Goal: Transaction & Acquisition: Purchase product/service

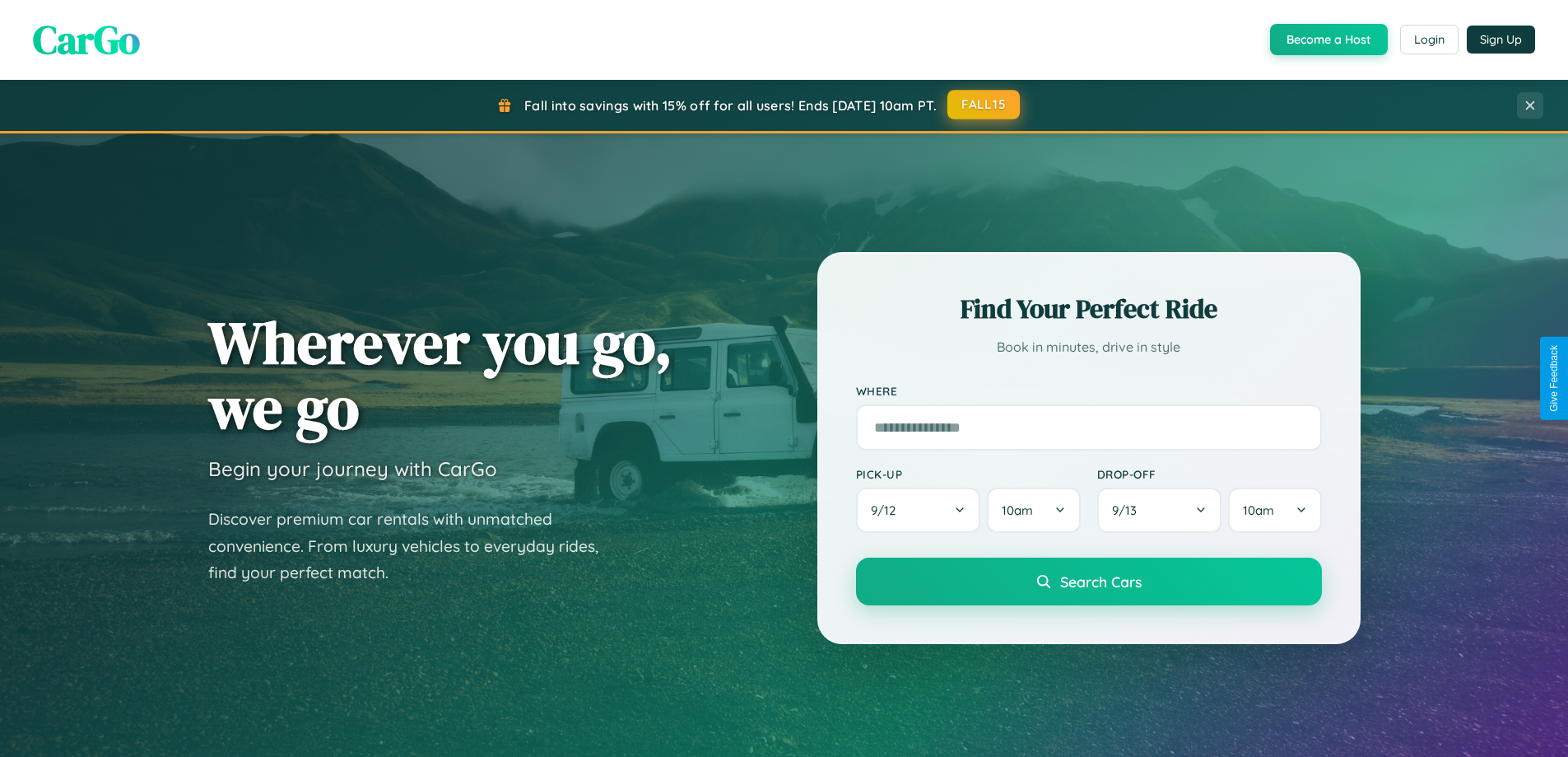
click at [985, 104] on button "FALL15" at bounding box center [983, 104] width 72 height 30
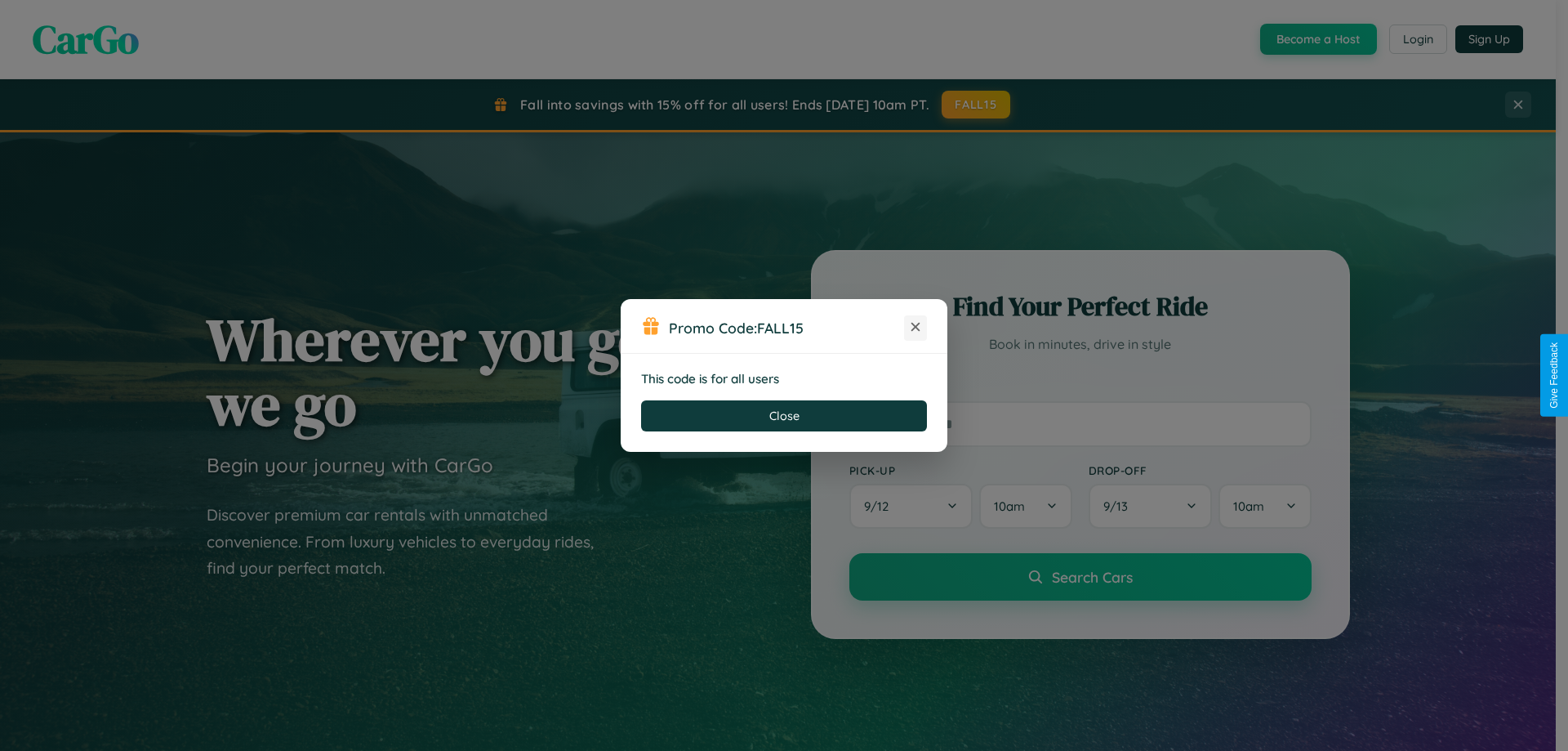
click at [916, 328] on icon at bounding box center [915, 326] width 16 height 16
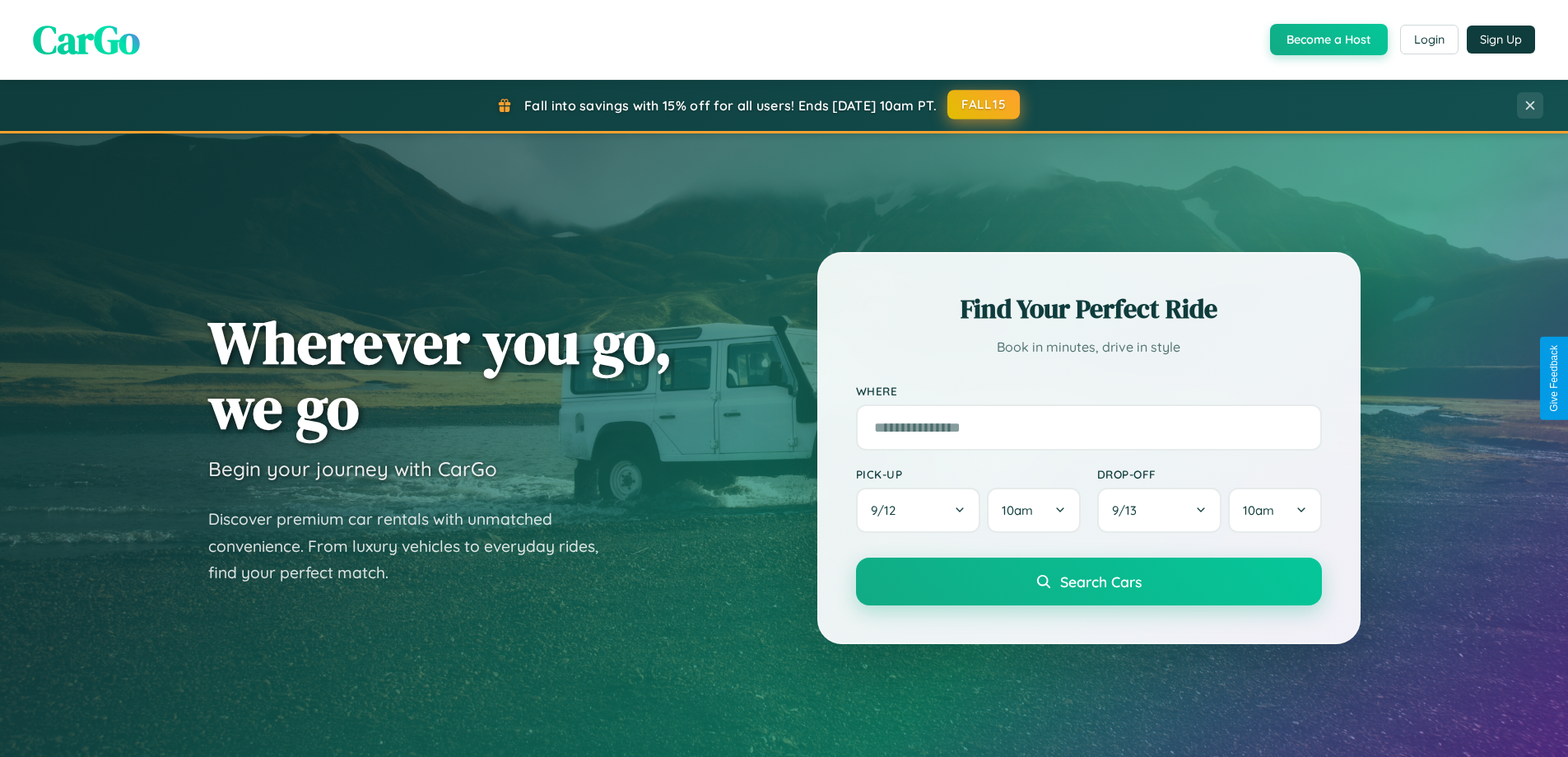
click at [985, 105] on button "FALL15" at bounding box center [983, 104] width 72 height 30
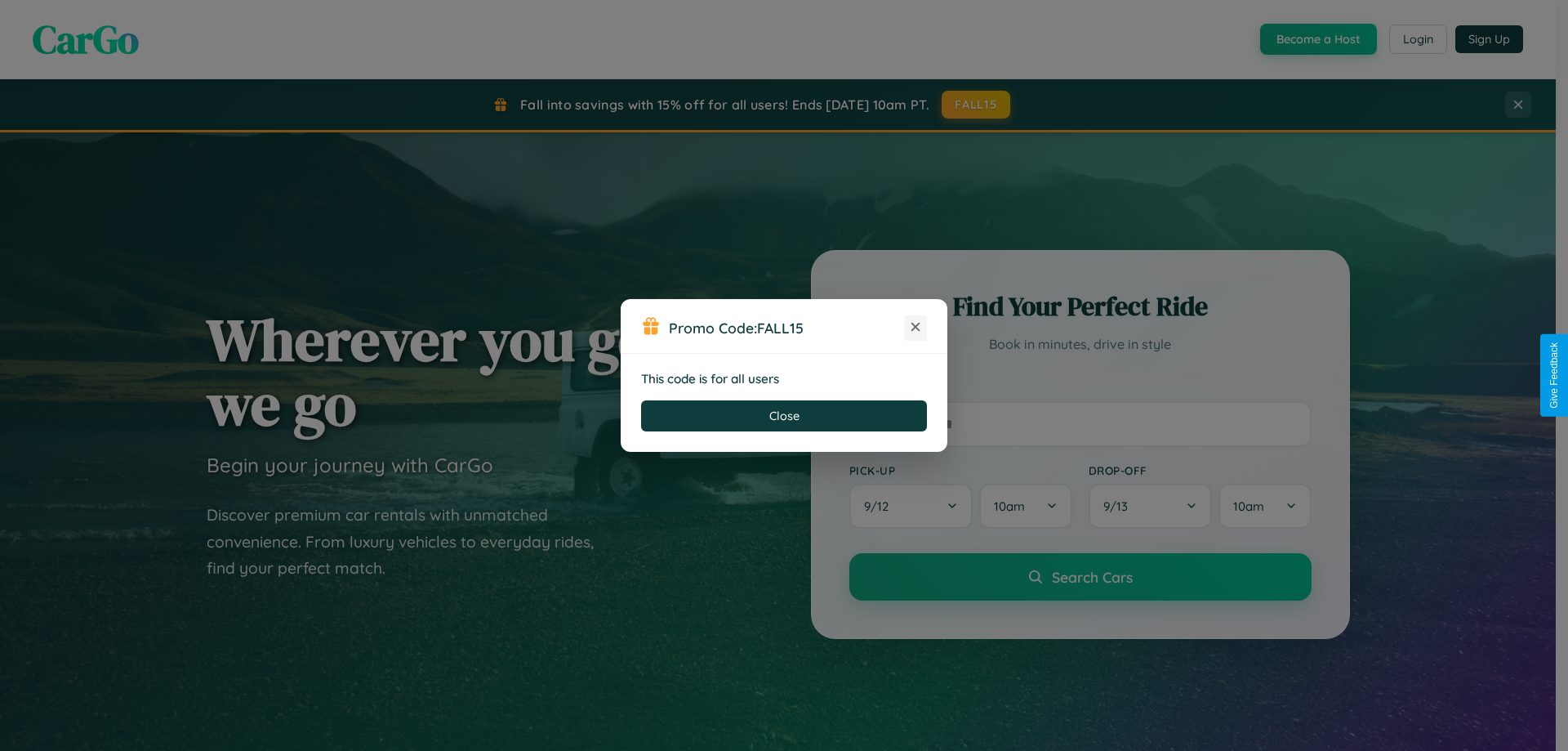
click at [916, 328] on icon at bounding box center [915, 326] width 16 height 16
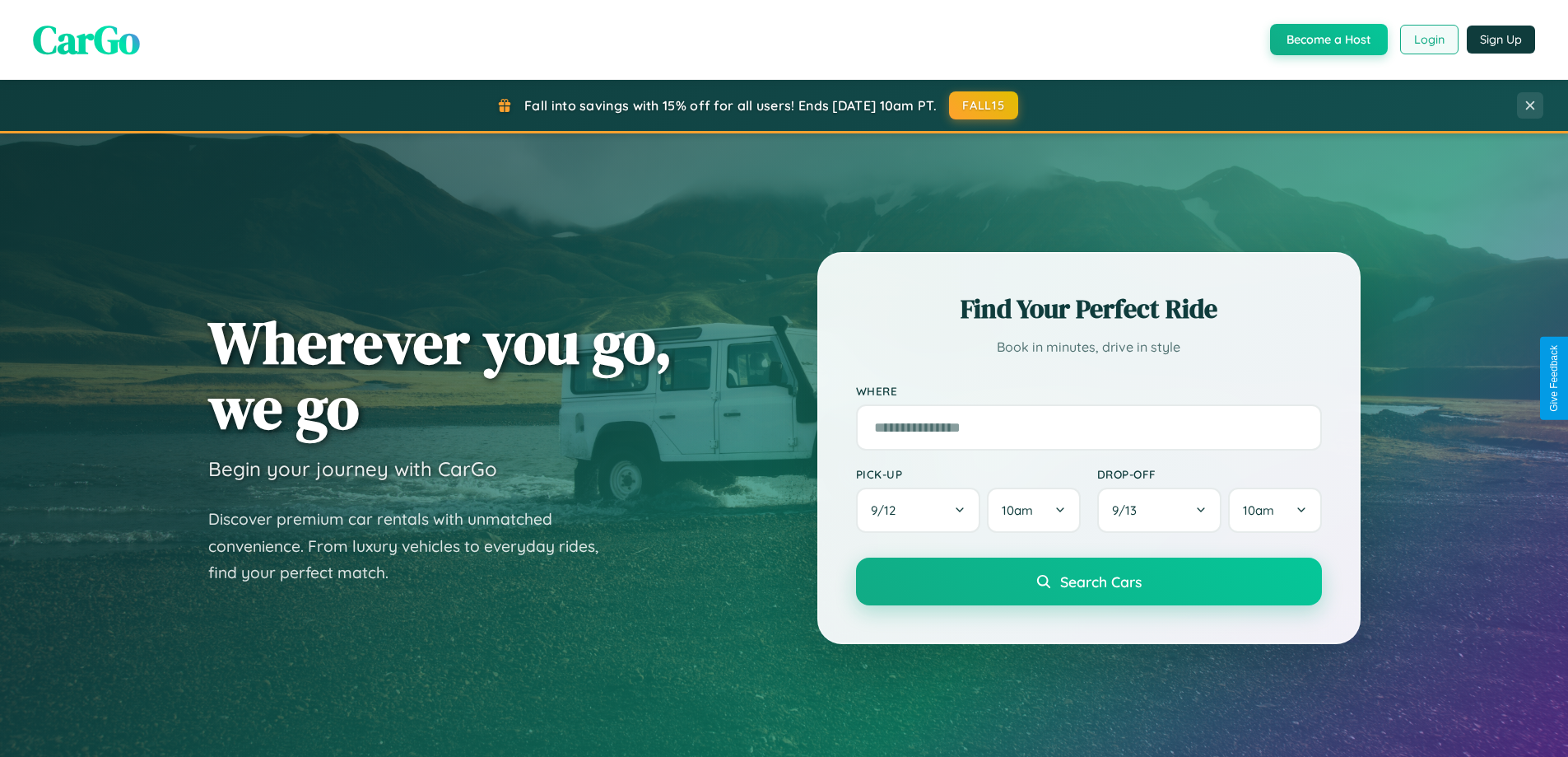
click at [1429, 40] on button "Login" at bounding box center [1430, 39] width 59 height 30
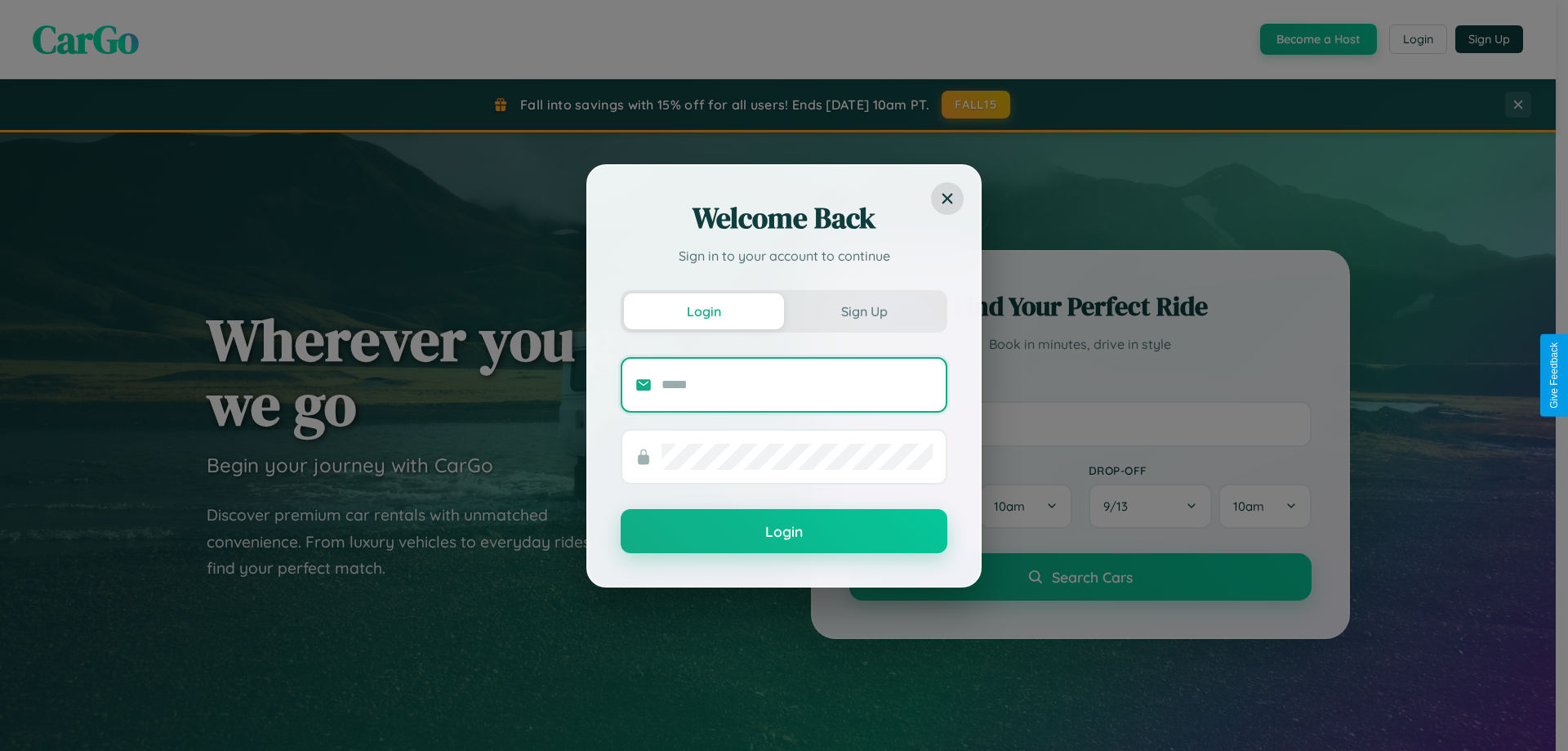
click at [797, 384] on input "text" at bounding box center [797, 384] width 271 height 26
type input "**********"
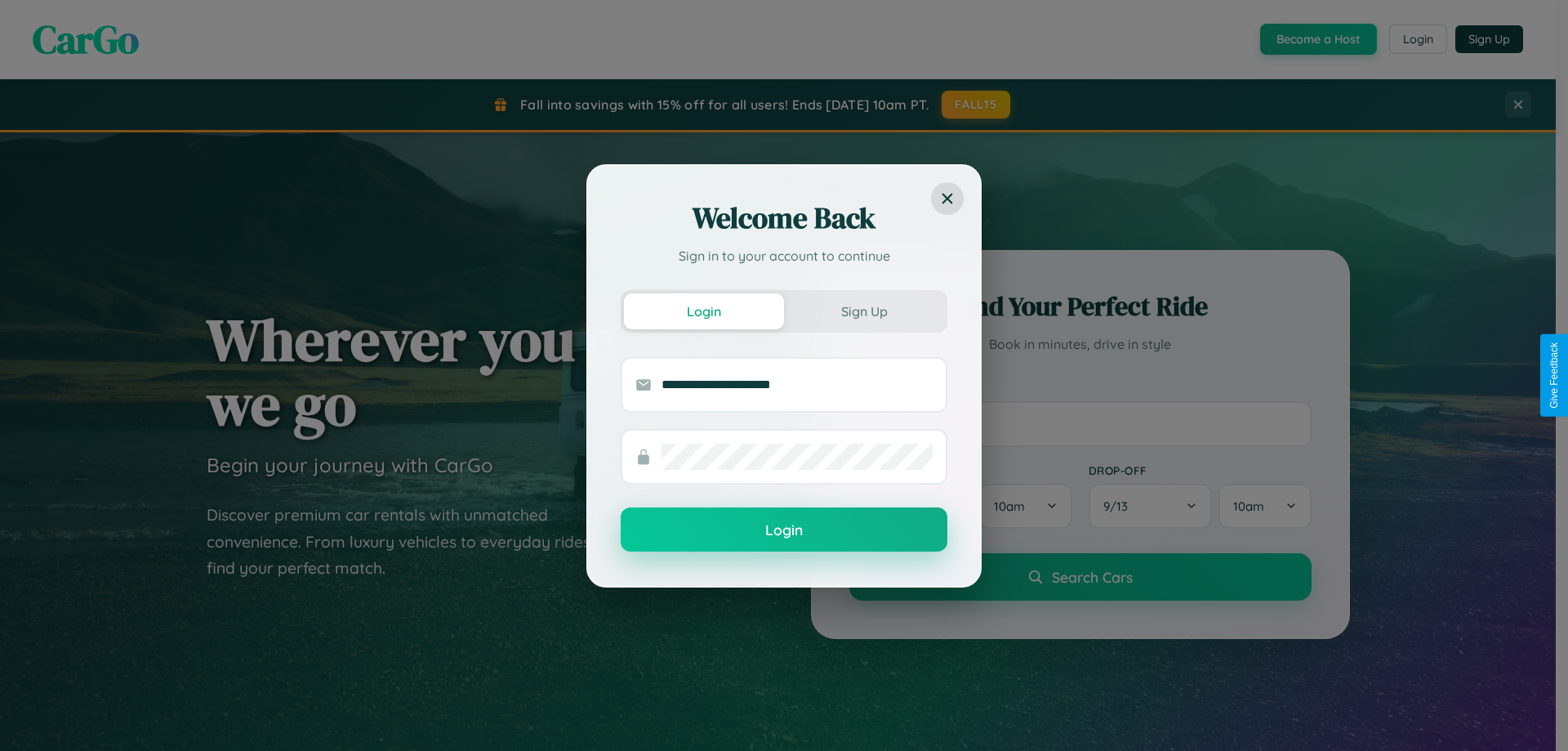
click at [784, 530] on button "Login" at bounding box center [784, 530] width 327 height 44
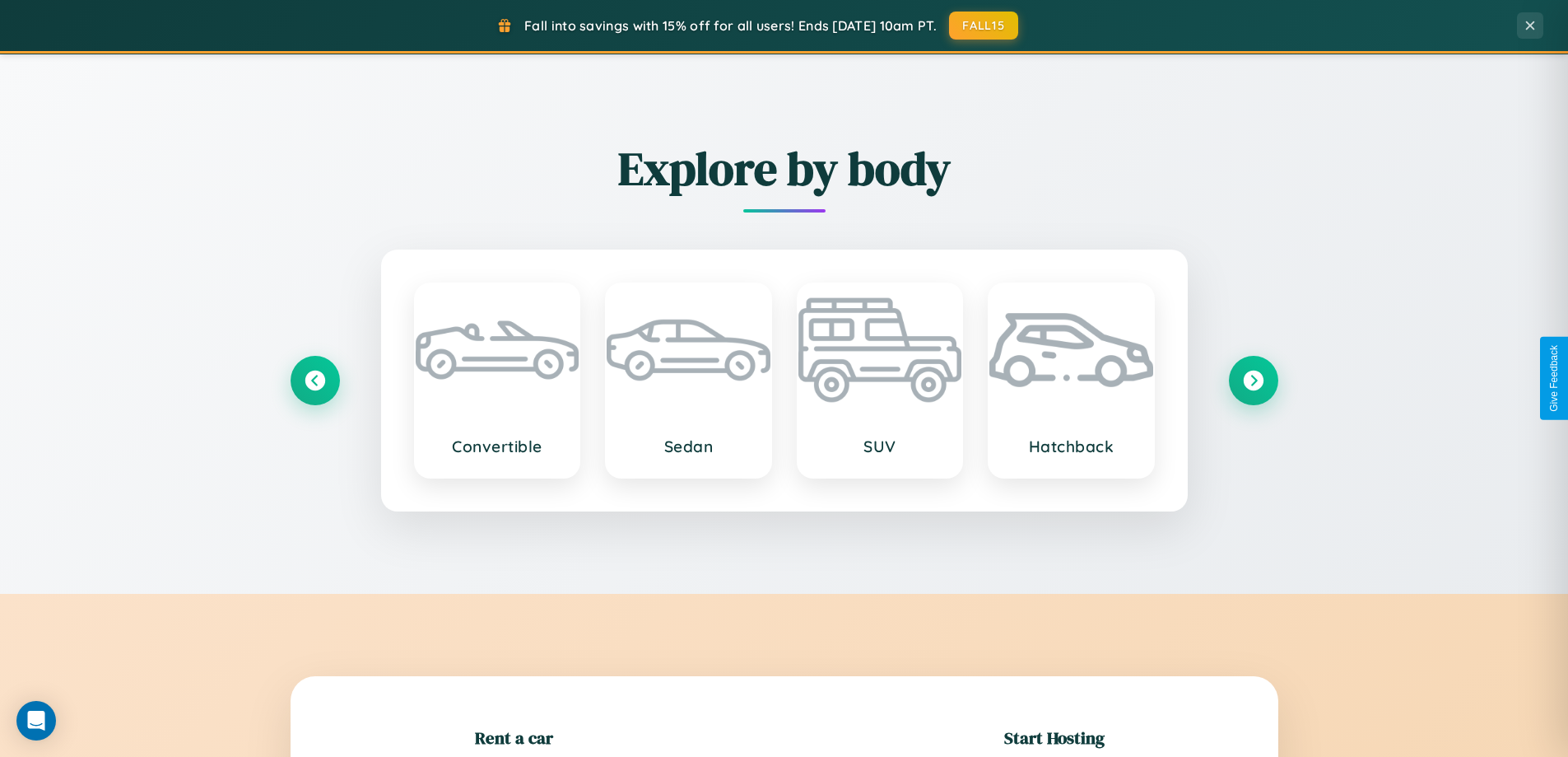
scroll to position [1929, 0]
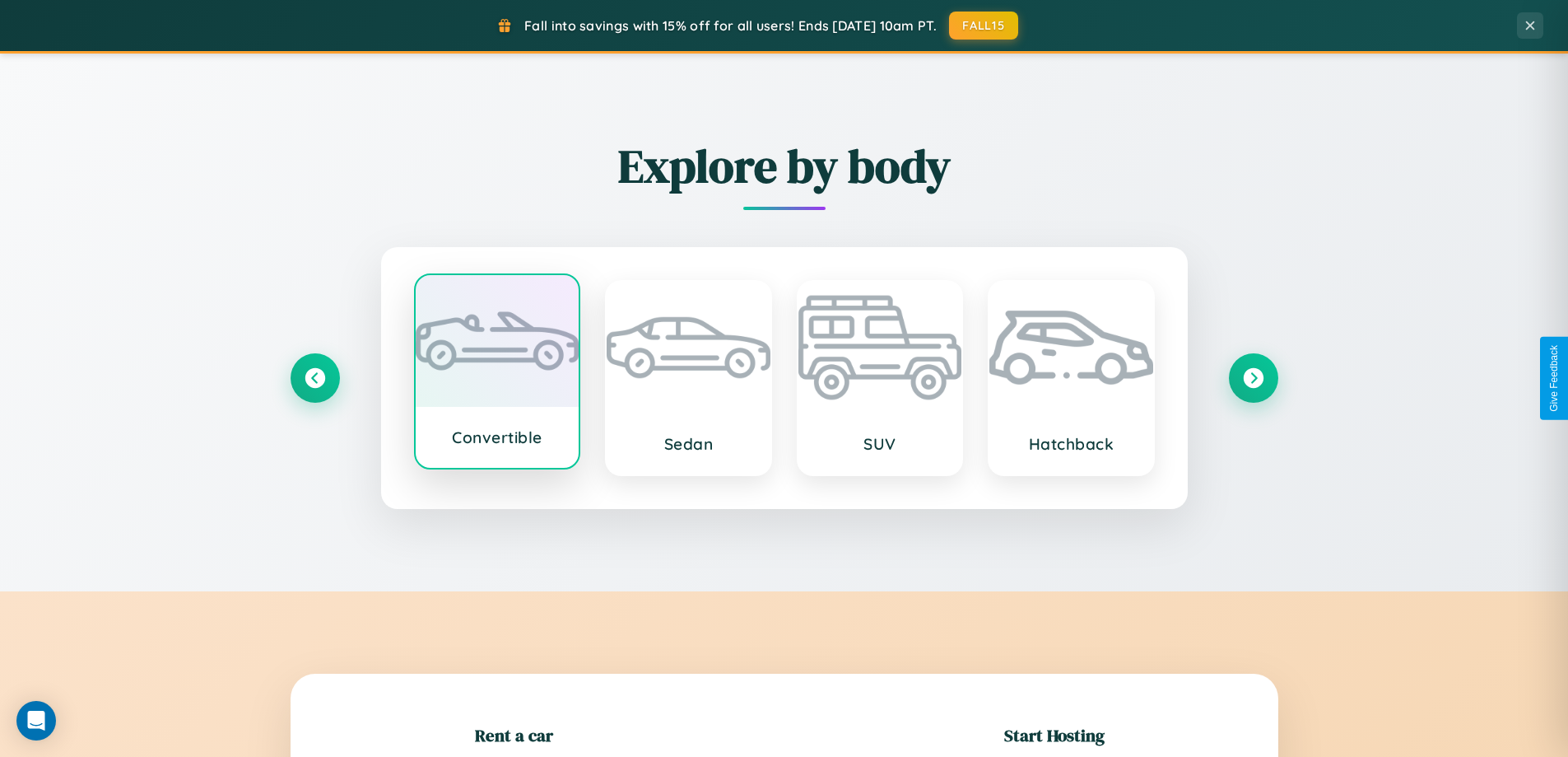
click at [496, 378] on div at bounding box center [497, 340] width 164 height 132
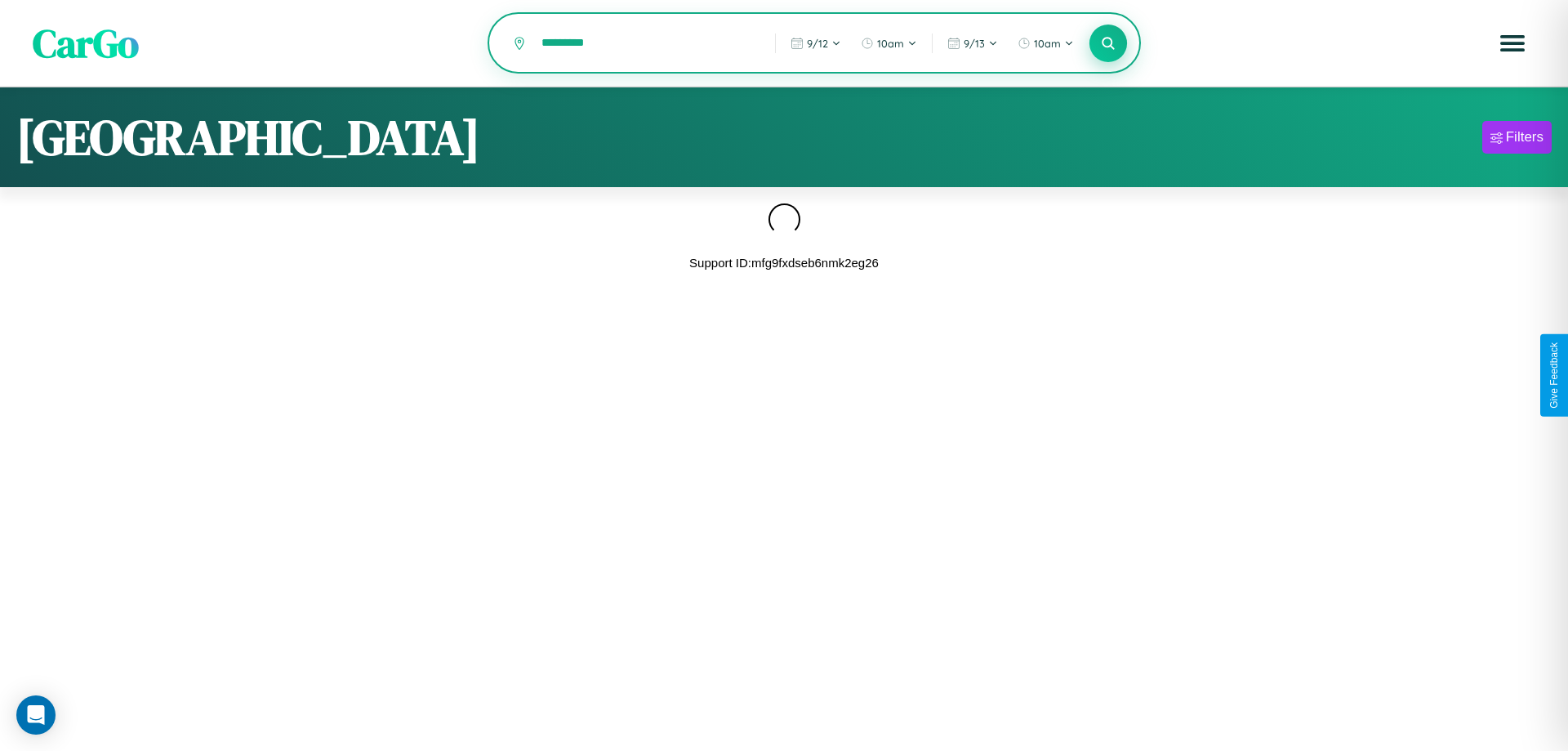
type input "*********"
click at [1108, 44] on icon at bounding box center [1108, 43] width 15 height 15
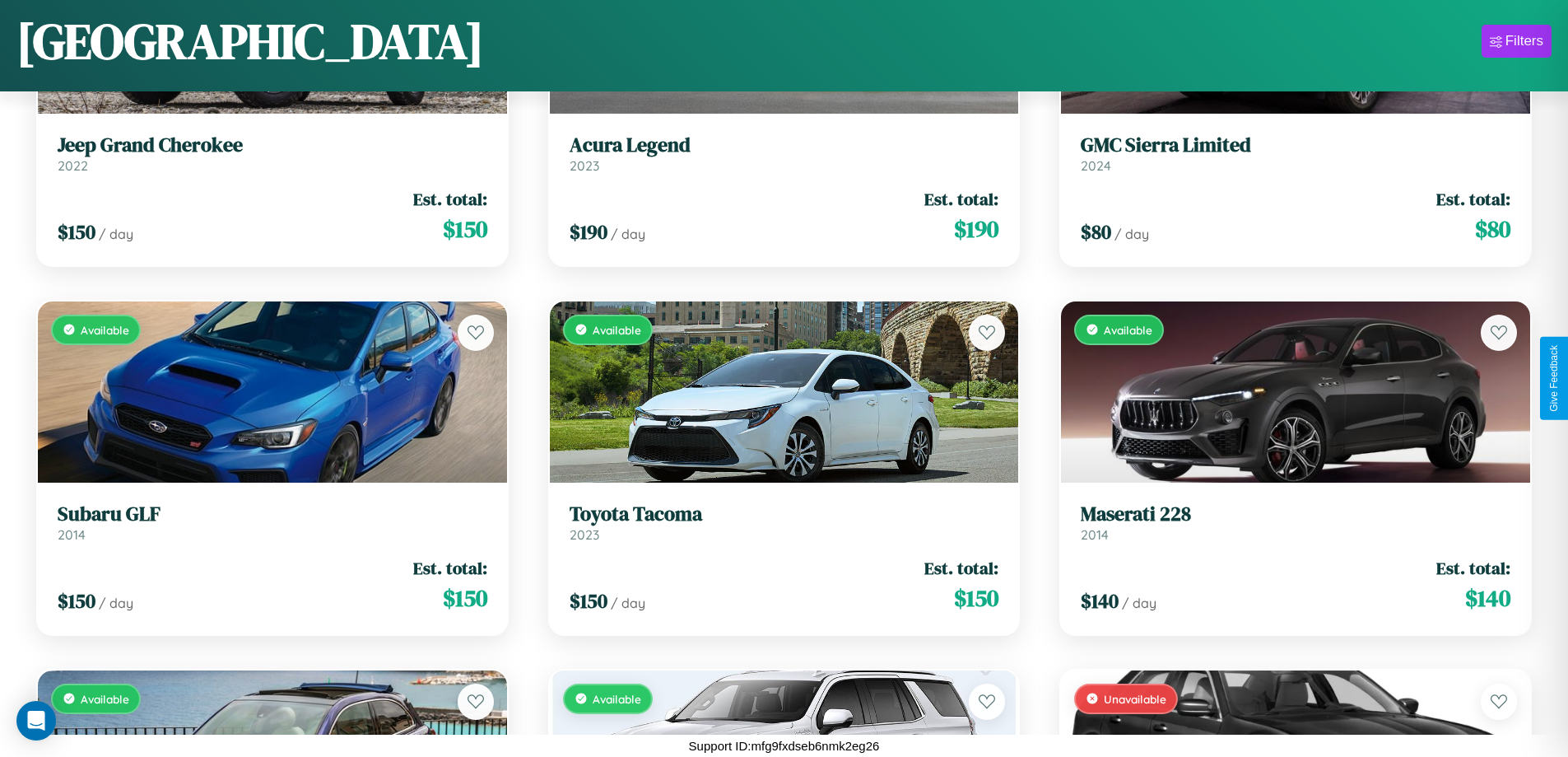
scroll to position [15719, 0]
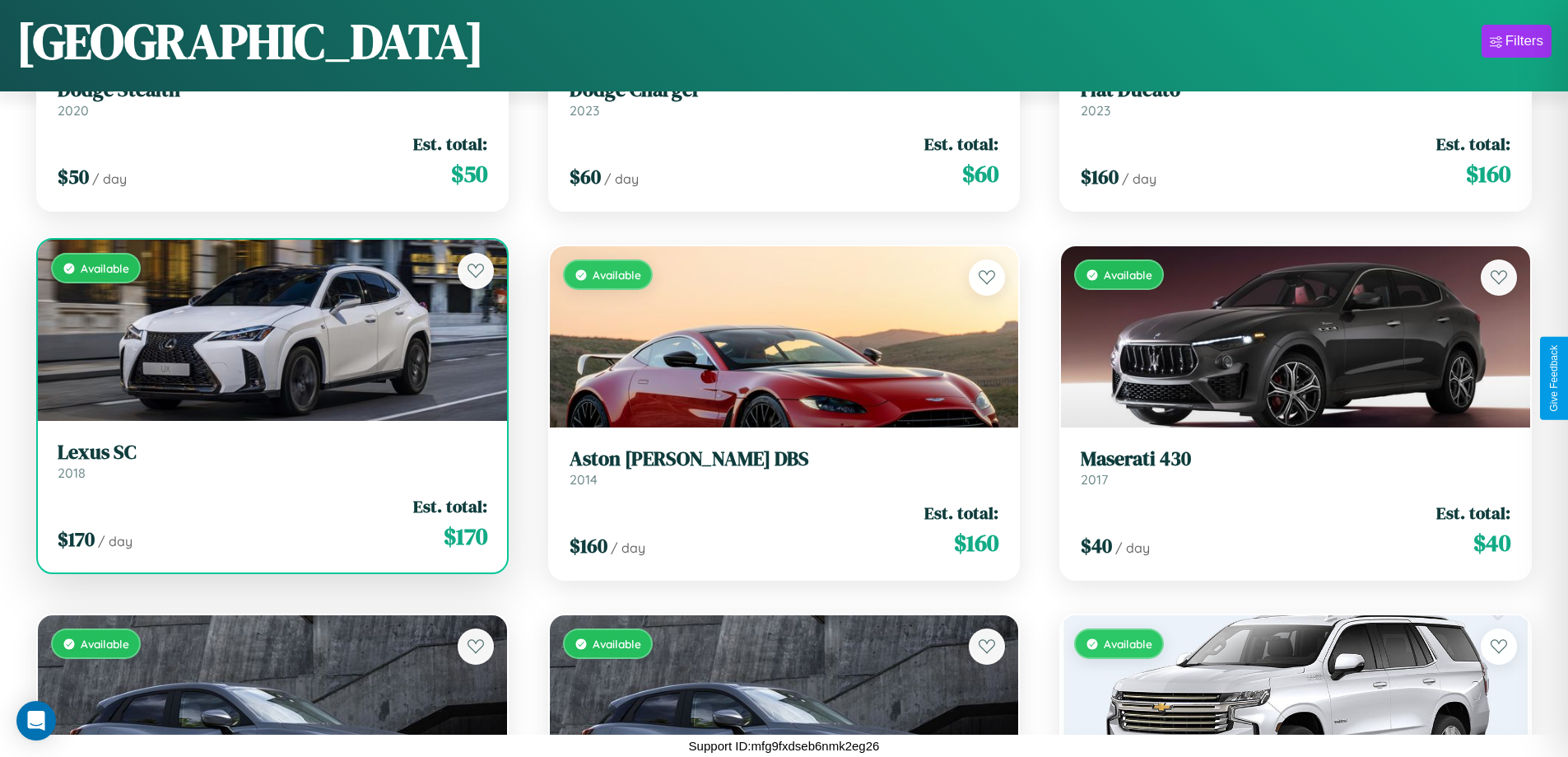
click at [270, 337] on div "Available" at bounding box center [272, 329] width 469 height 181
click at [270, 330] on div "Available" at bounding box center [272, 329] width 469 height 181
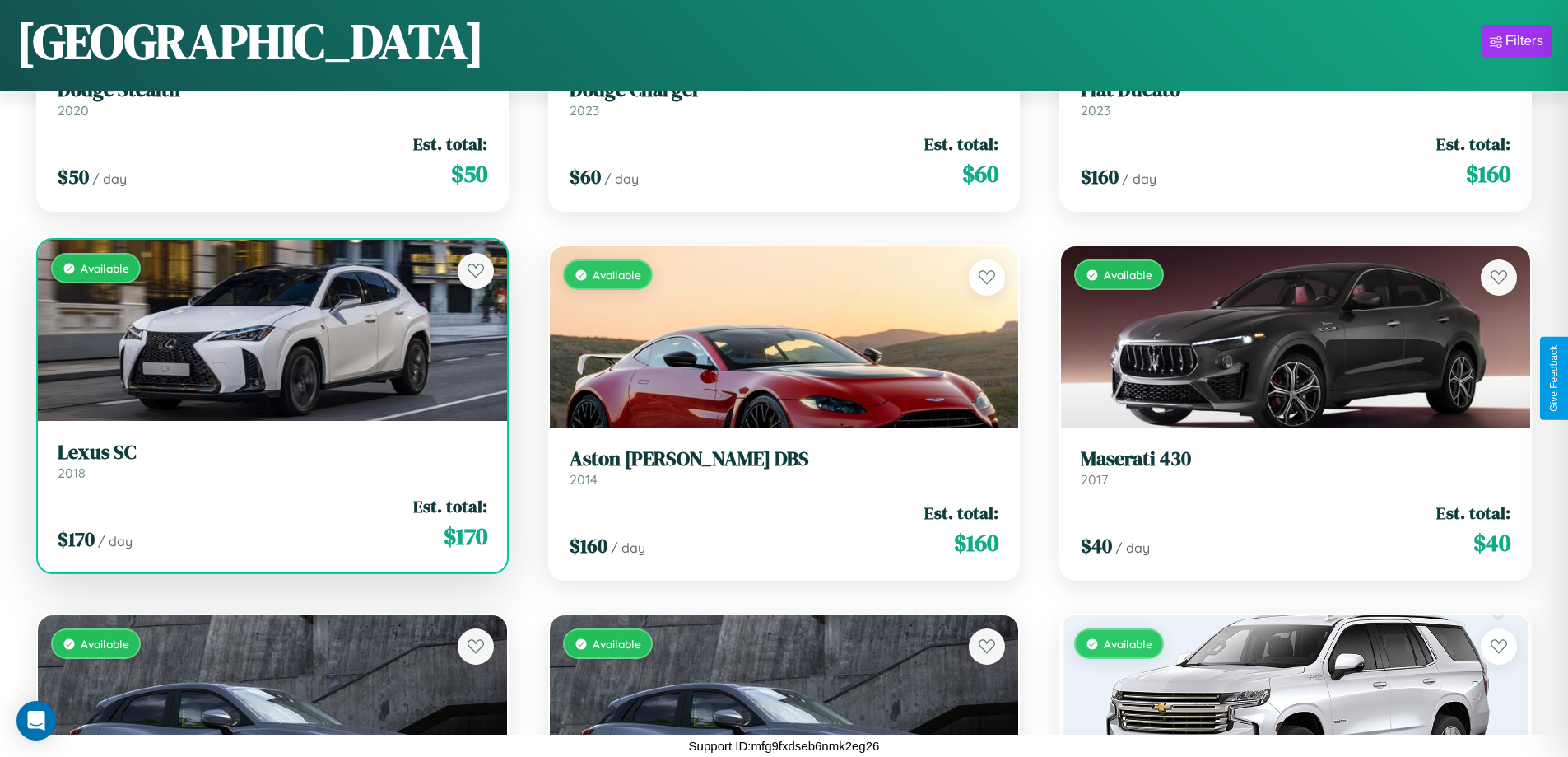
click at [270, 330] on div "Available" at bounding box center [272, 329] width 469 height 181
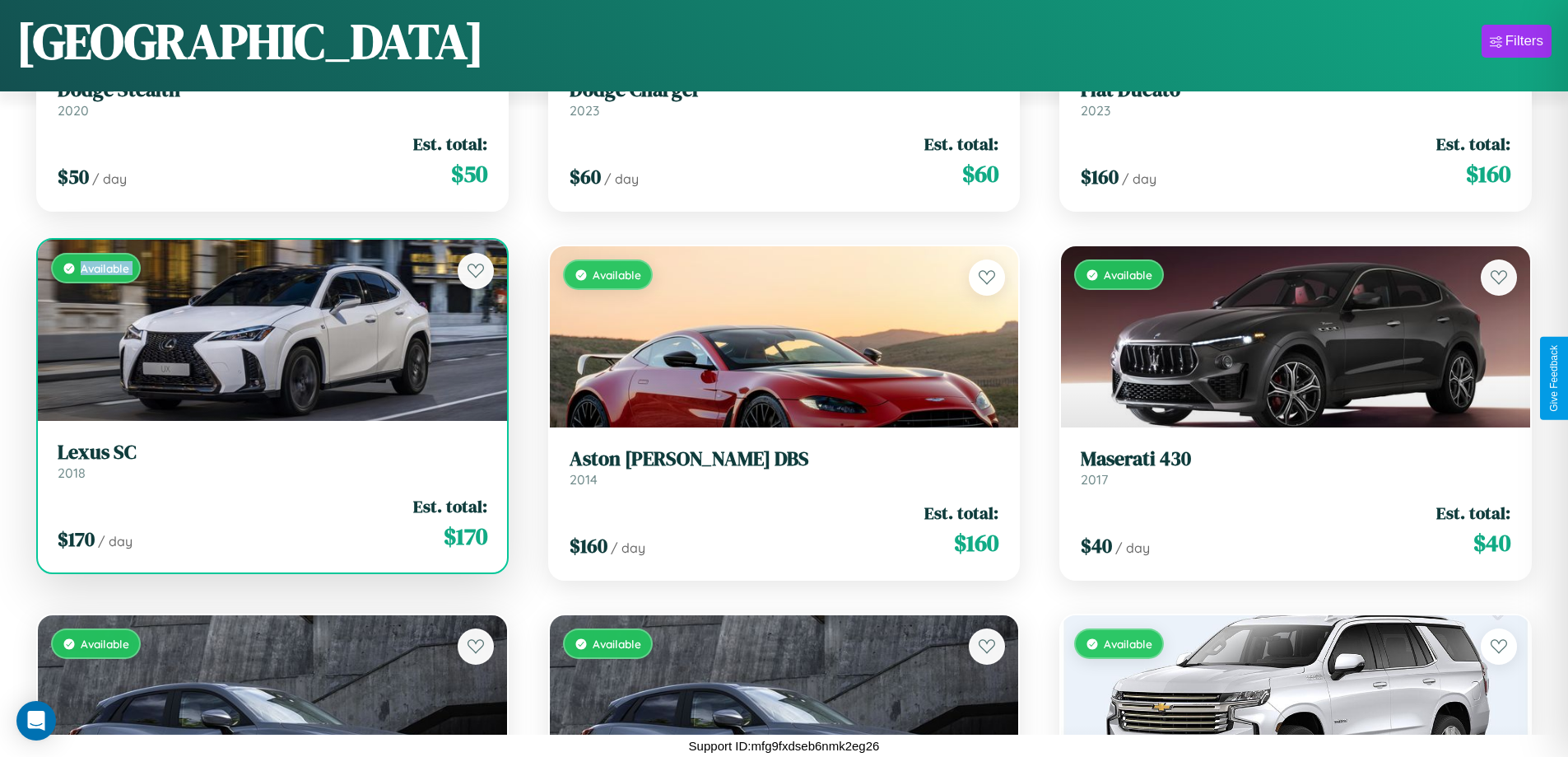
click at [270, 330] on div "Available" at bounding box center [272, 329] width 469 height 181
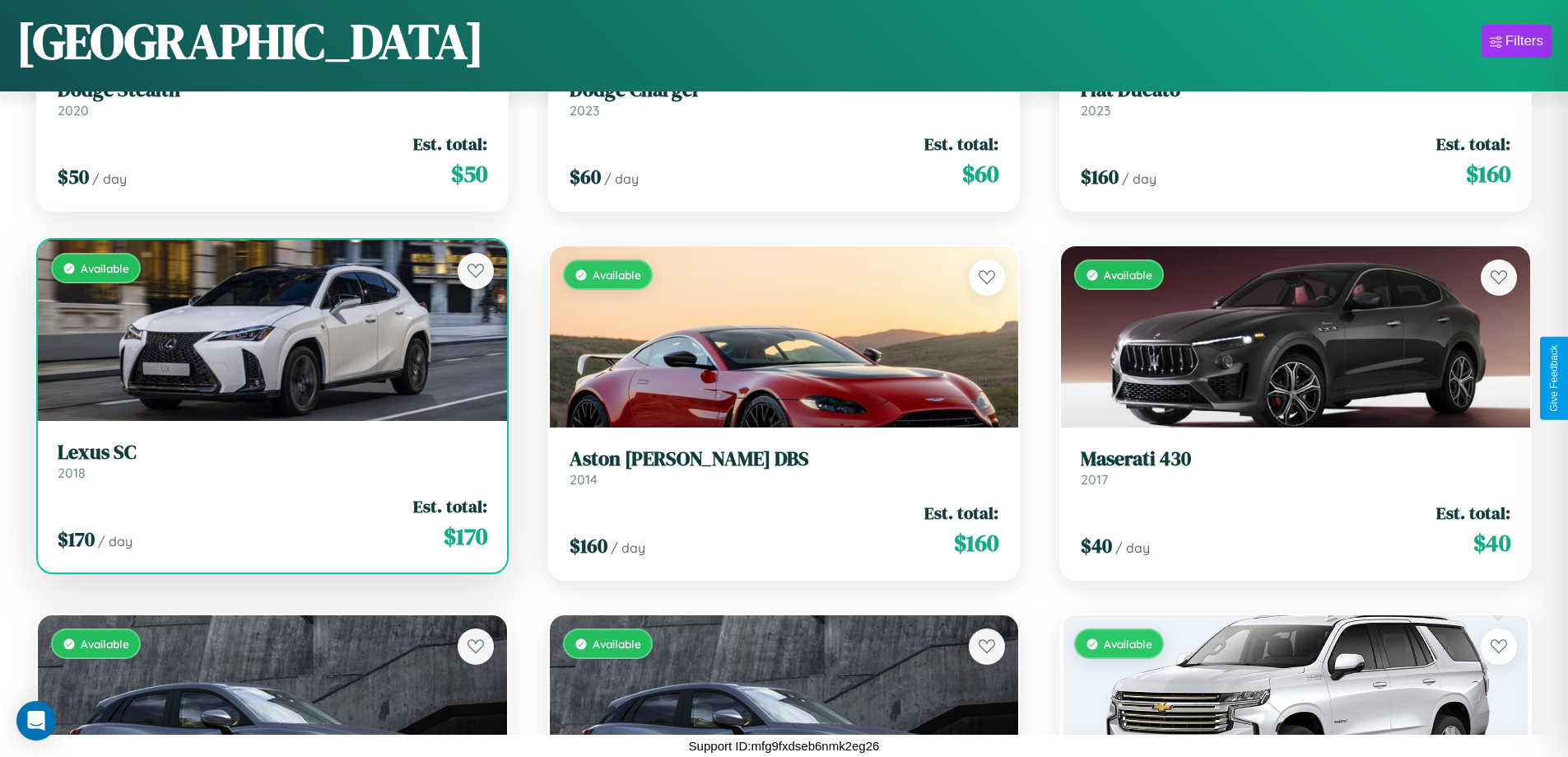
click at [270, 330] on div "Available" at bounding box center [272, 329] width 469 height 181
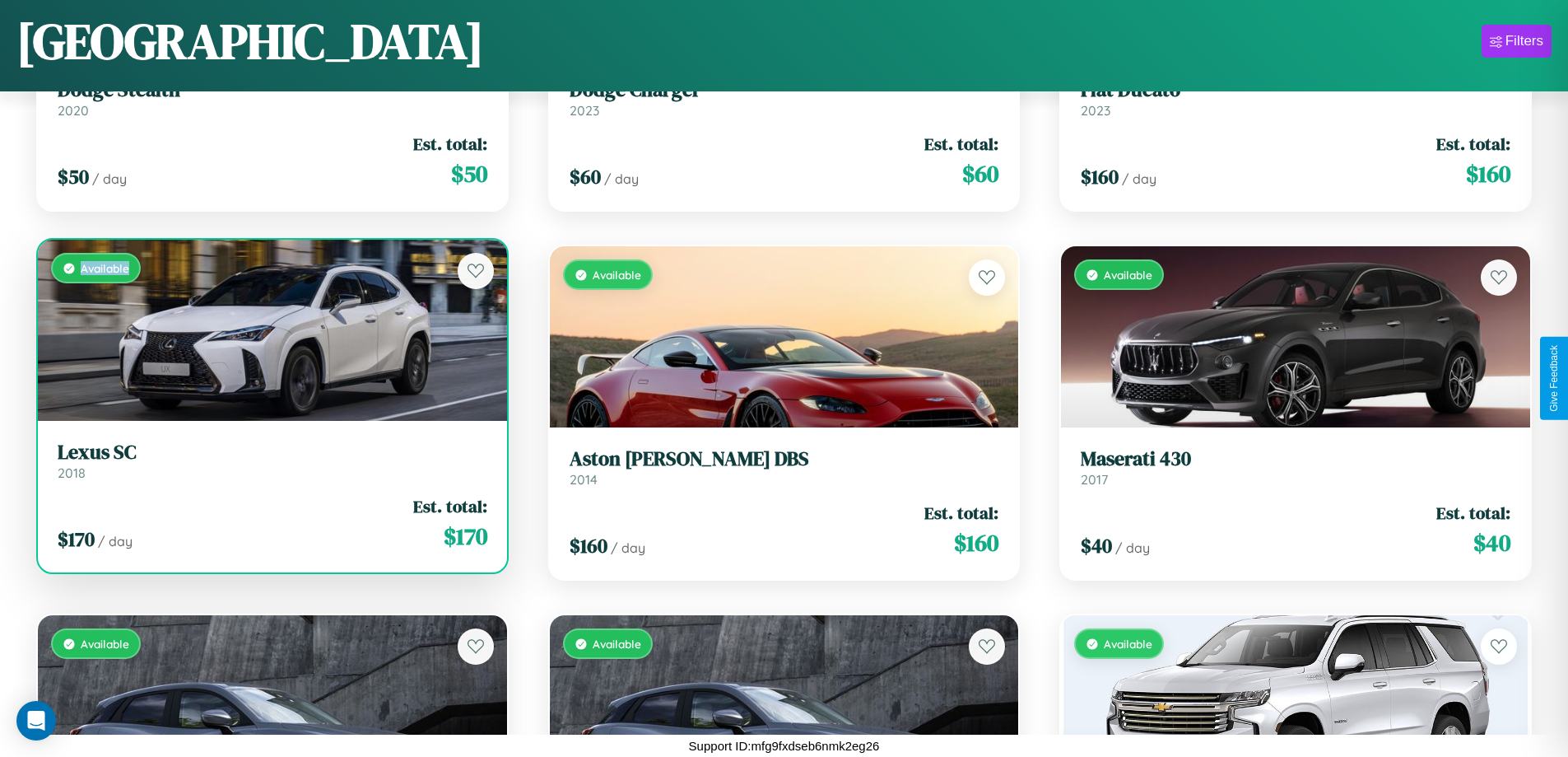
click at [270, 330] on div "Available" at bounding box center [272, 329] width 469 height 181
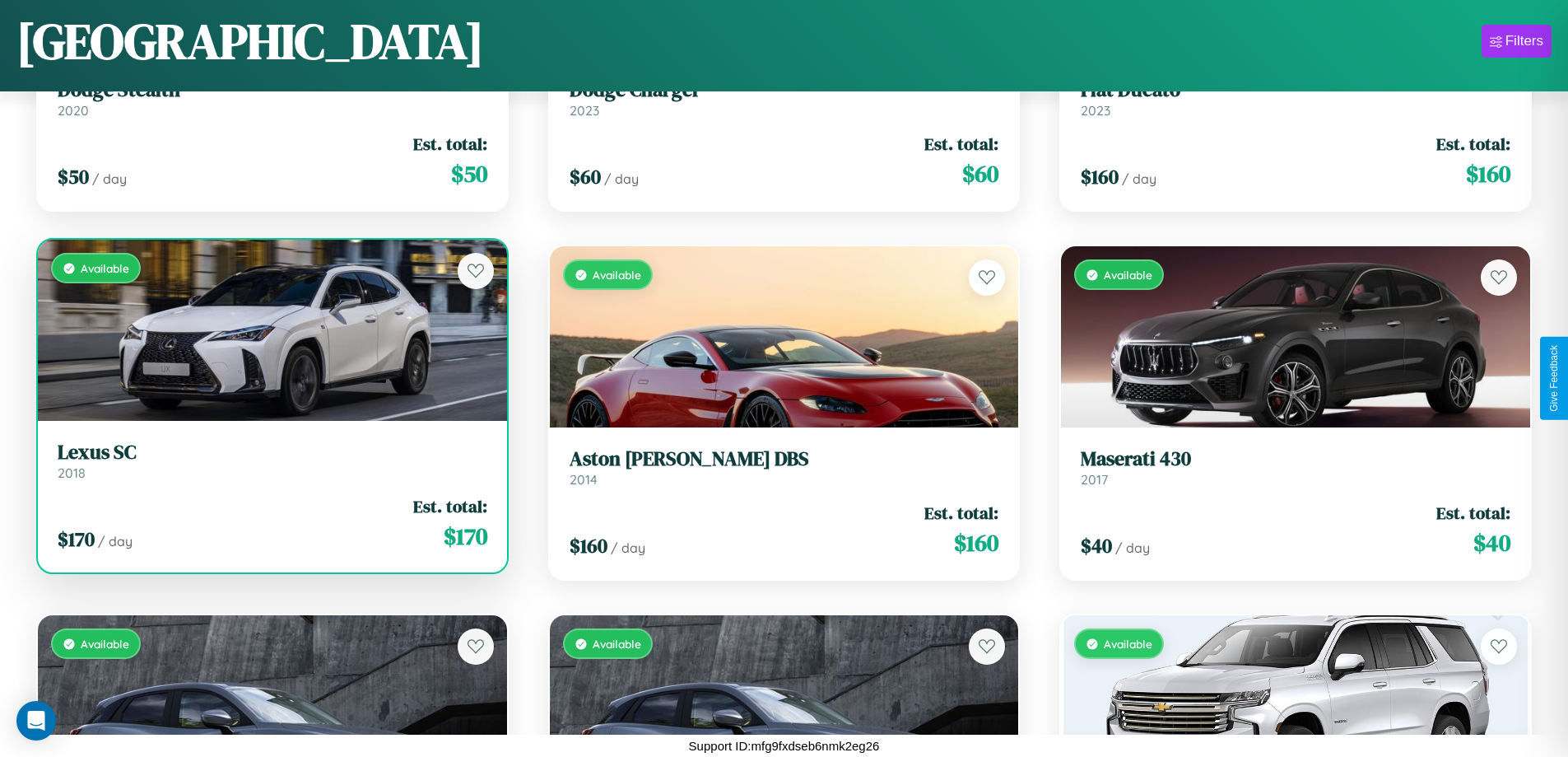
click at [270, 460] on h3 "Lexus SC" at bounding box center [272, 452] width 430 height 24
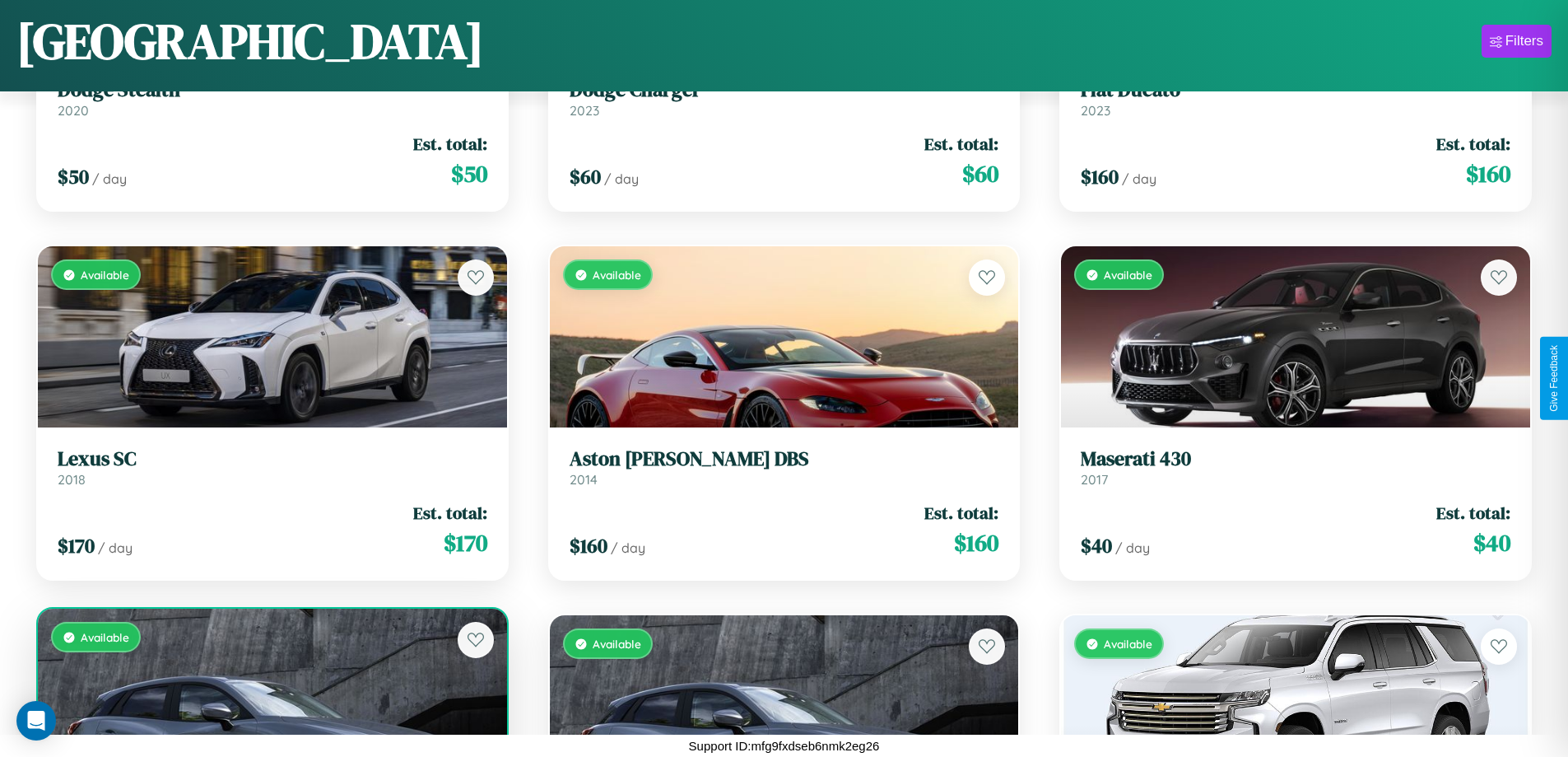
scroll to position [16087, 0]
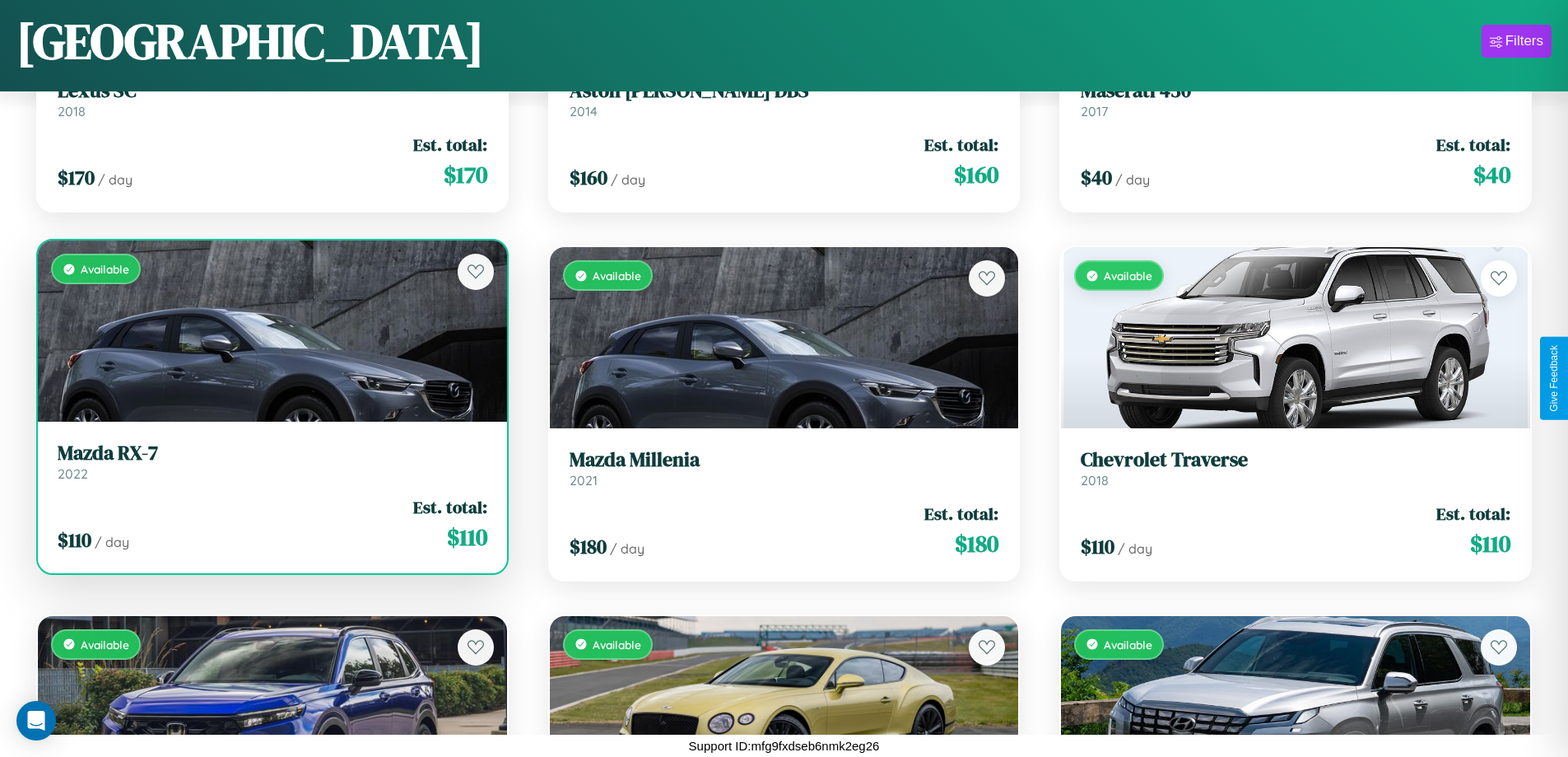
click at [270, 338] on div "Available" at bounding box center [272, 330] width 469 height 181
click at [270, 334] on div "Available" at bounding box center [272, 330] width 469 height 181
click at [270, 331] on div "Available" at bounding box center [272, 330] width 469 height 181
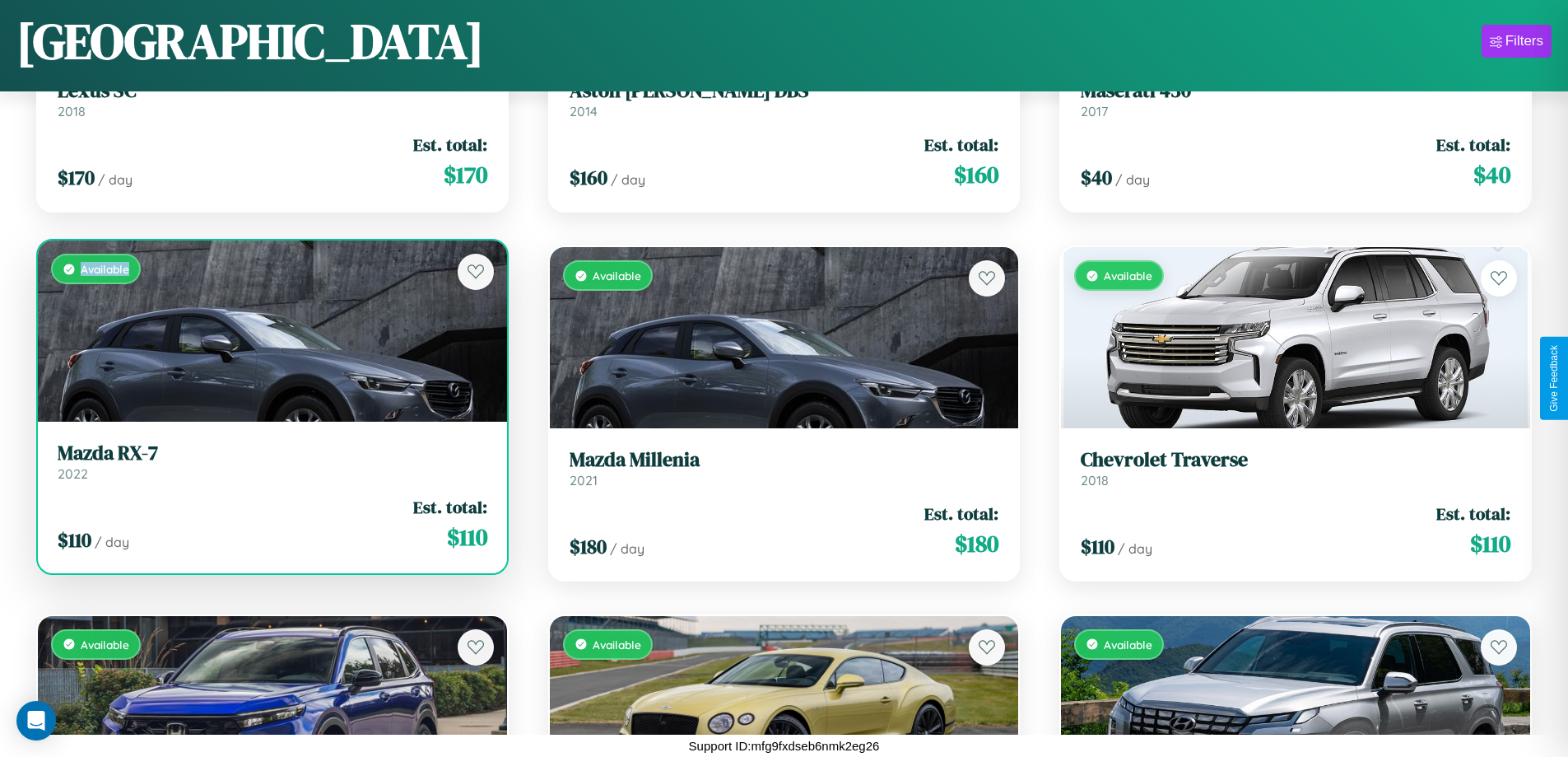
click at [270, 331] on div "Available" at bounding box center [272, 330] width 469 height 181
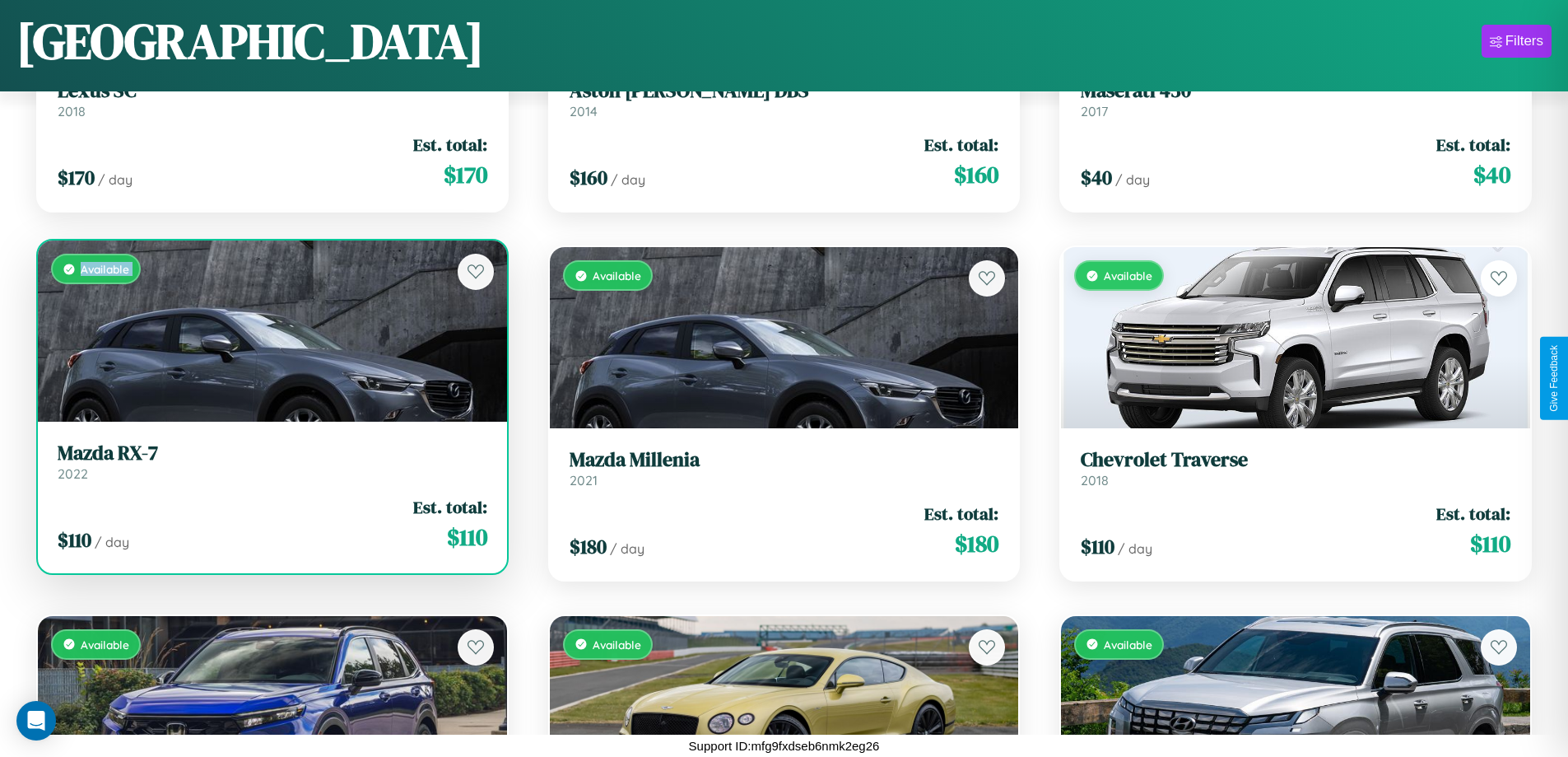
click at [270, 331] on div "Available" at bounding box center [272, 330] width 469 height 181
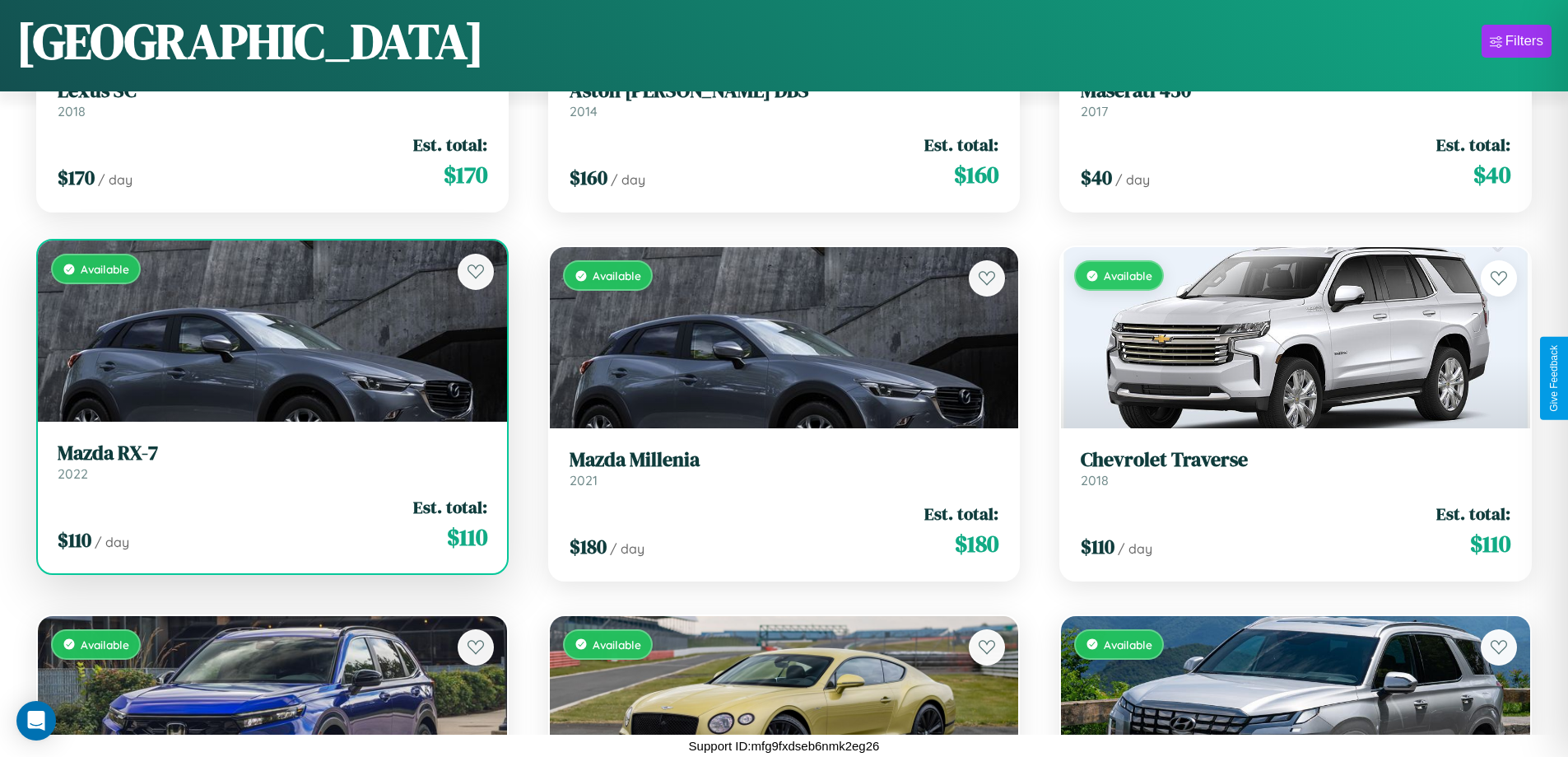
click at [270, 331] on div "Available" at bounding box center [272, 330] width 469 height 181
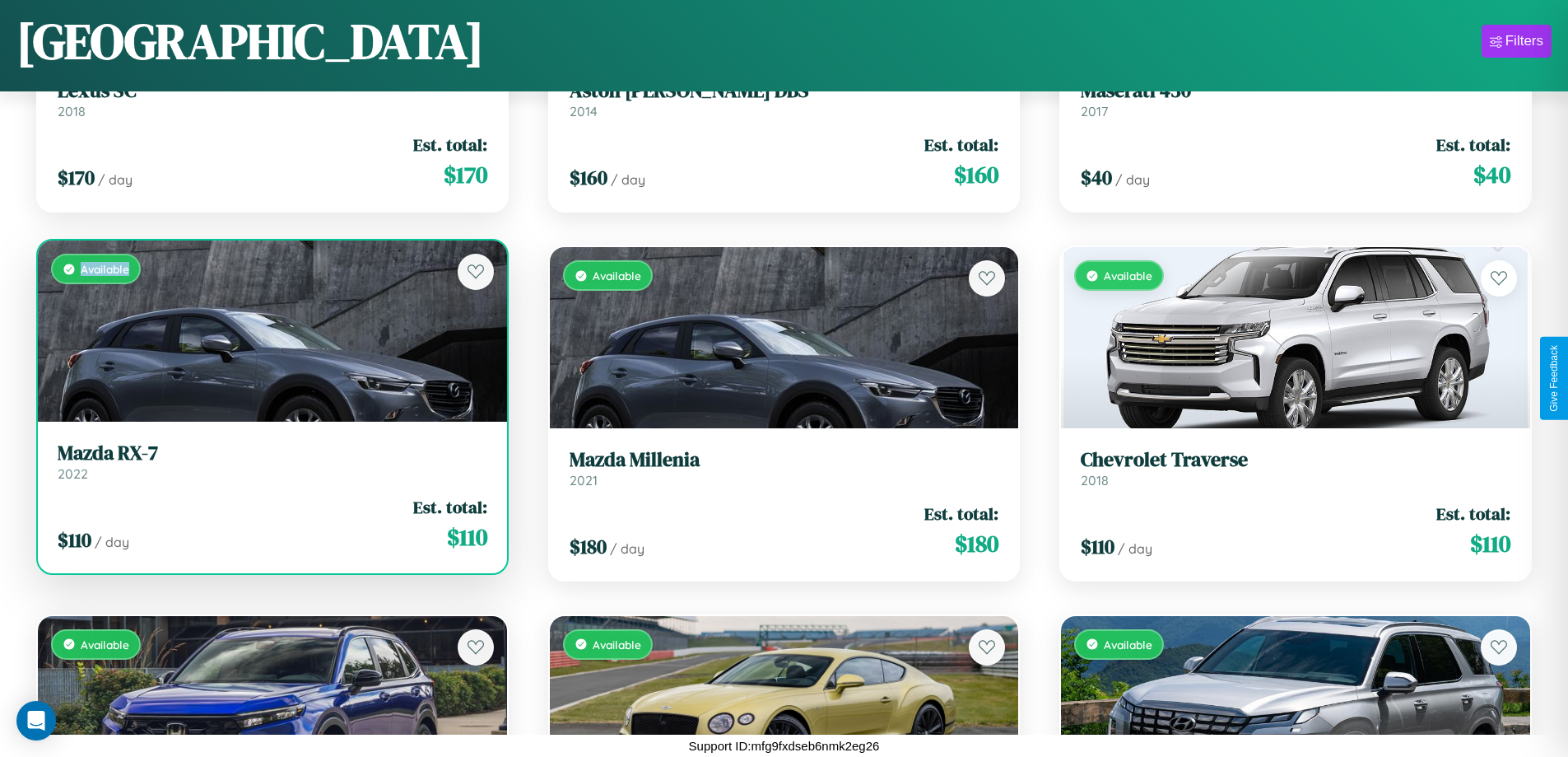
click at [270, 331] on div "Available" at bounding box center [272, 330] width 469 height 181
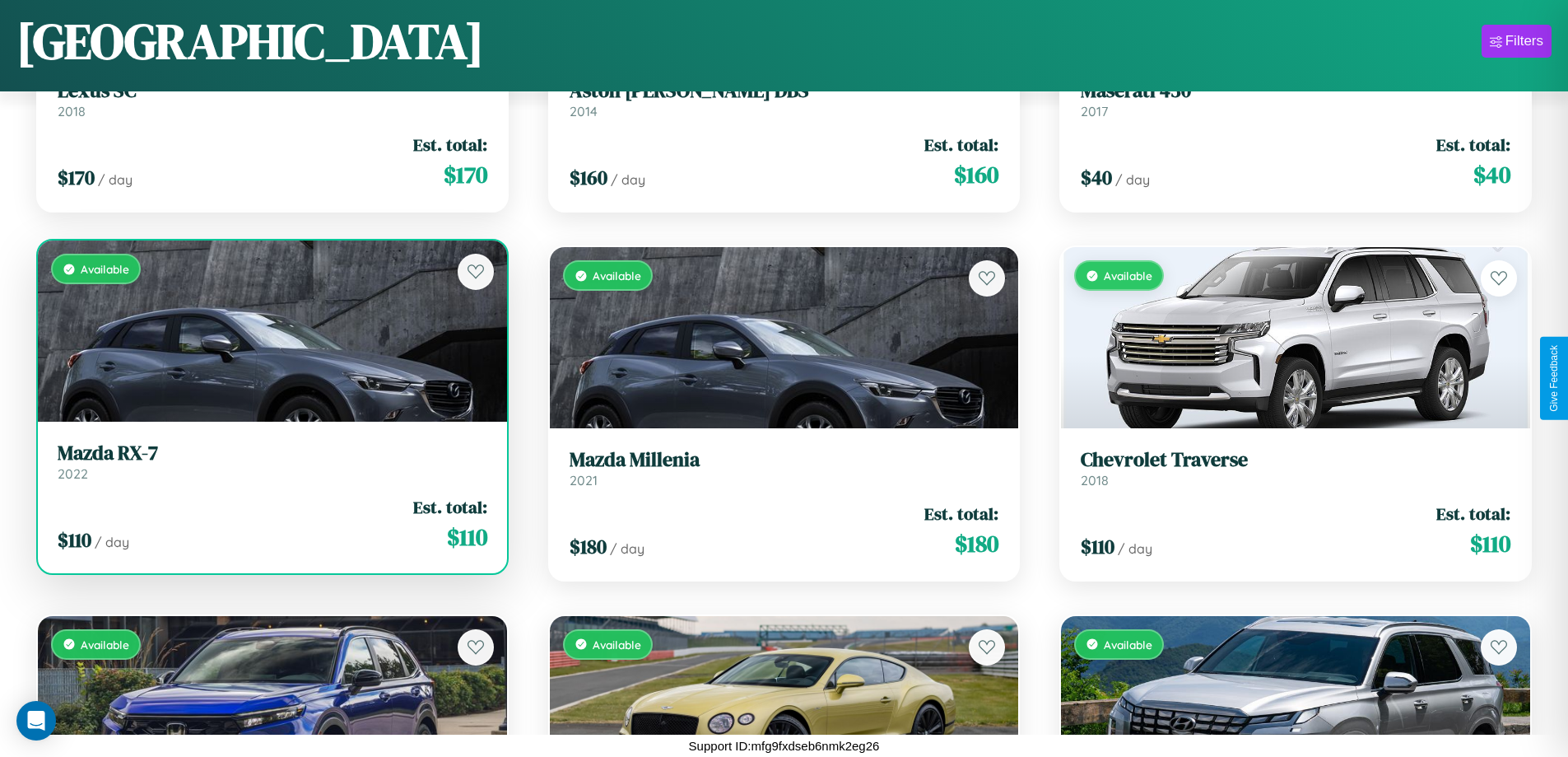
click at [270, 461] on h3 "Mazda RX-7" at bounding box center [272, 453] width 430 height 24
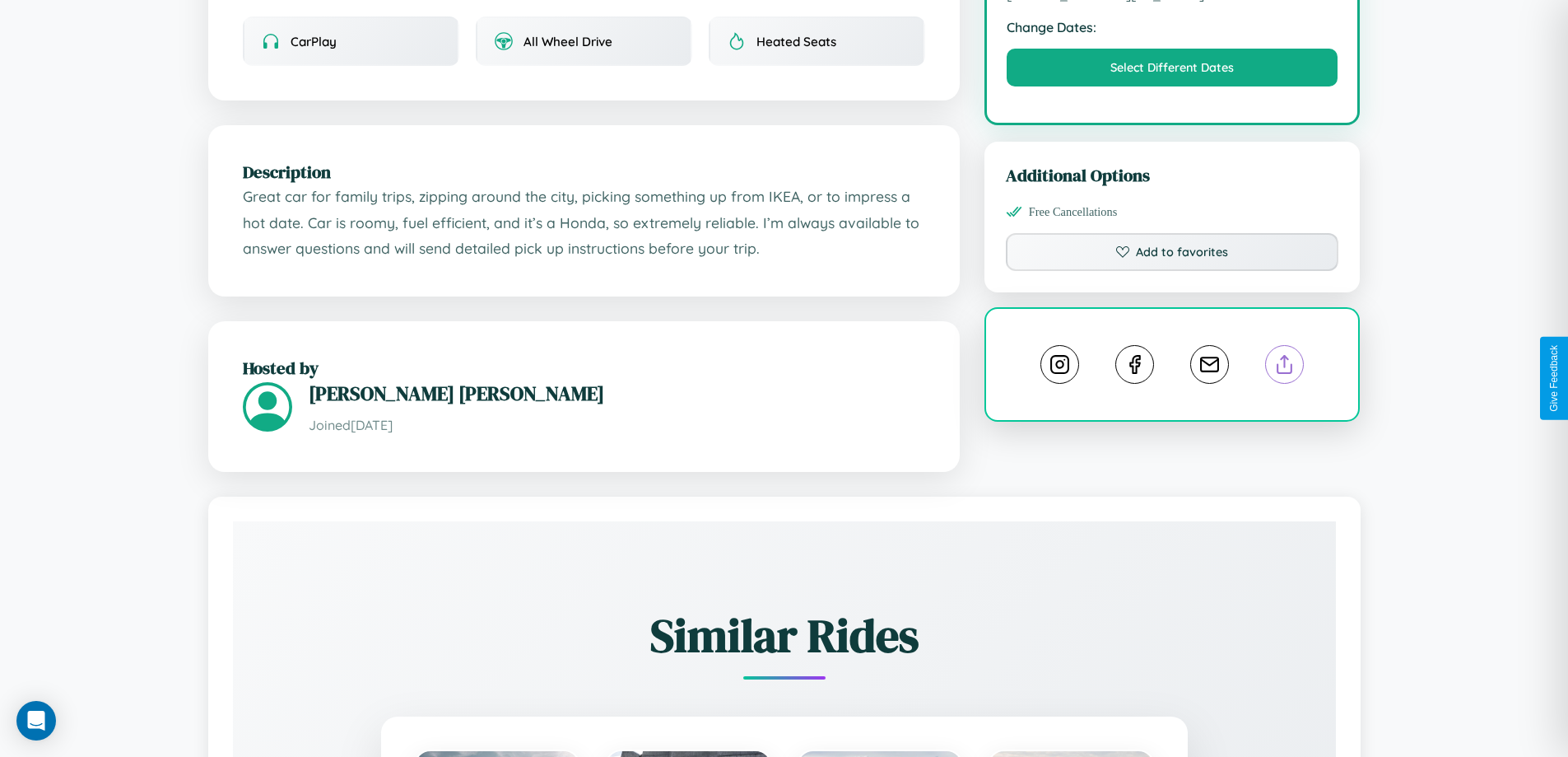
scroll to position [558, 0]
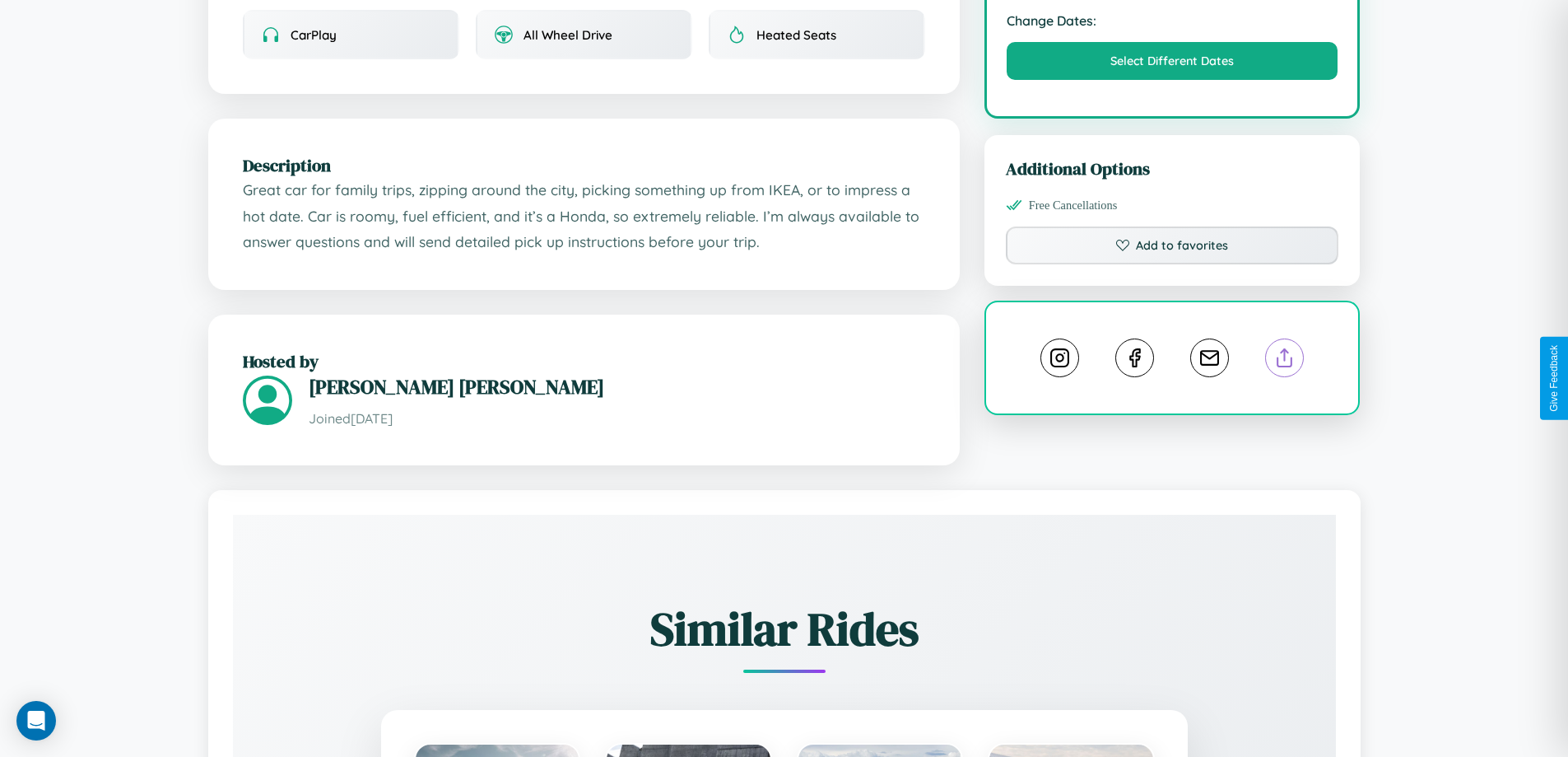
click at [1285, 361] on line at bounding box center [1285, 355] width 0 height 12
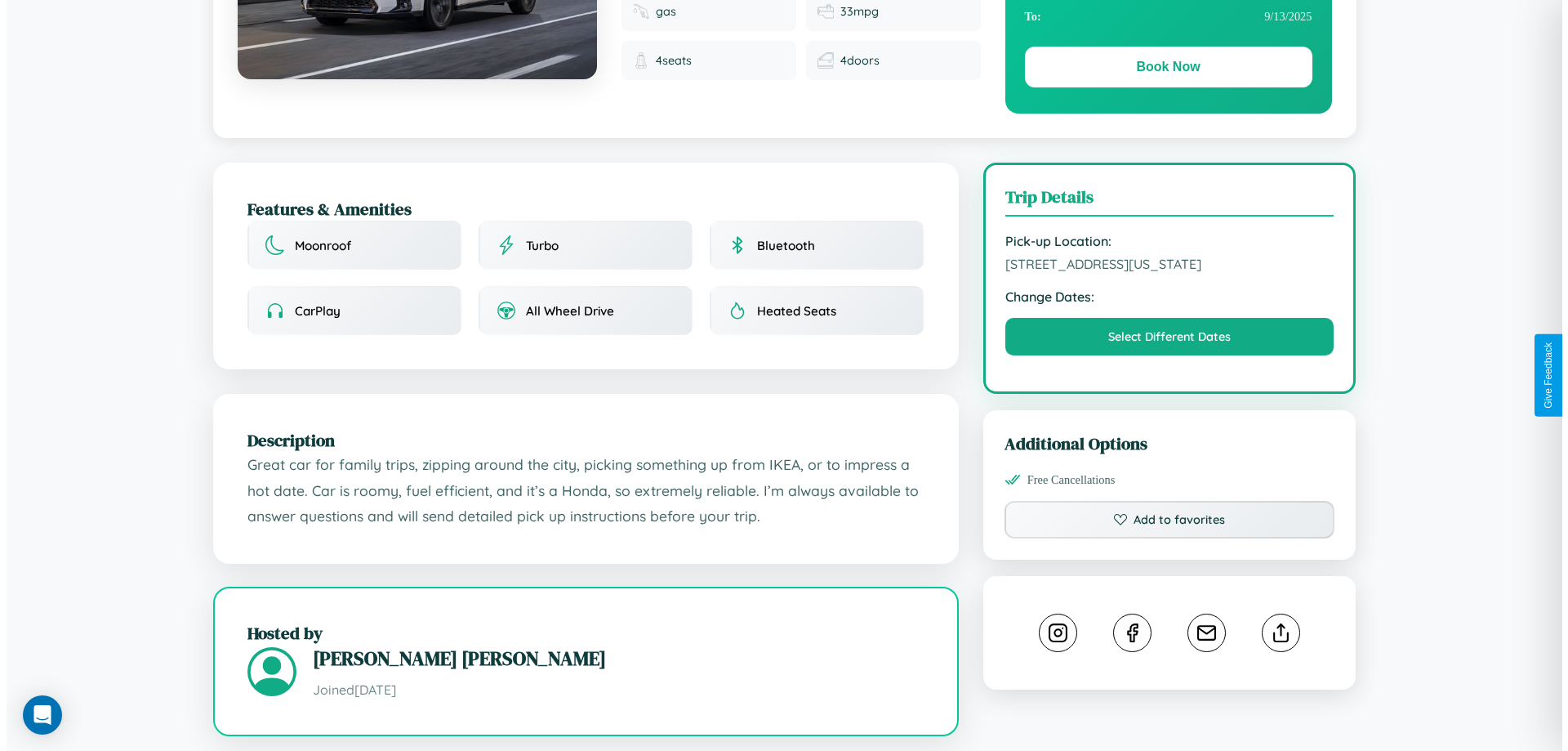
scroll to position [0, 0]
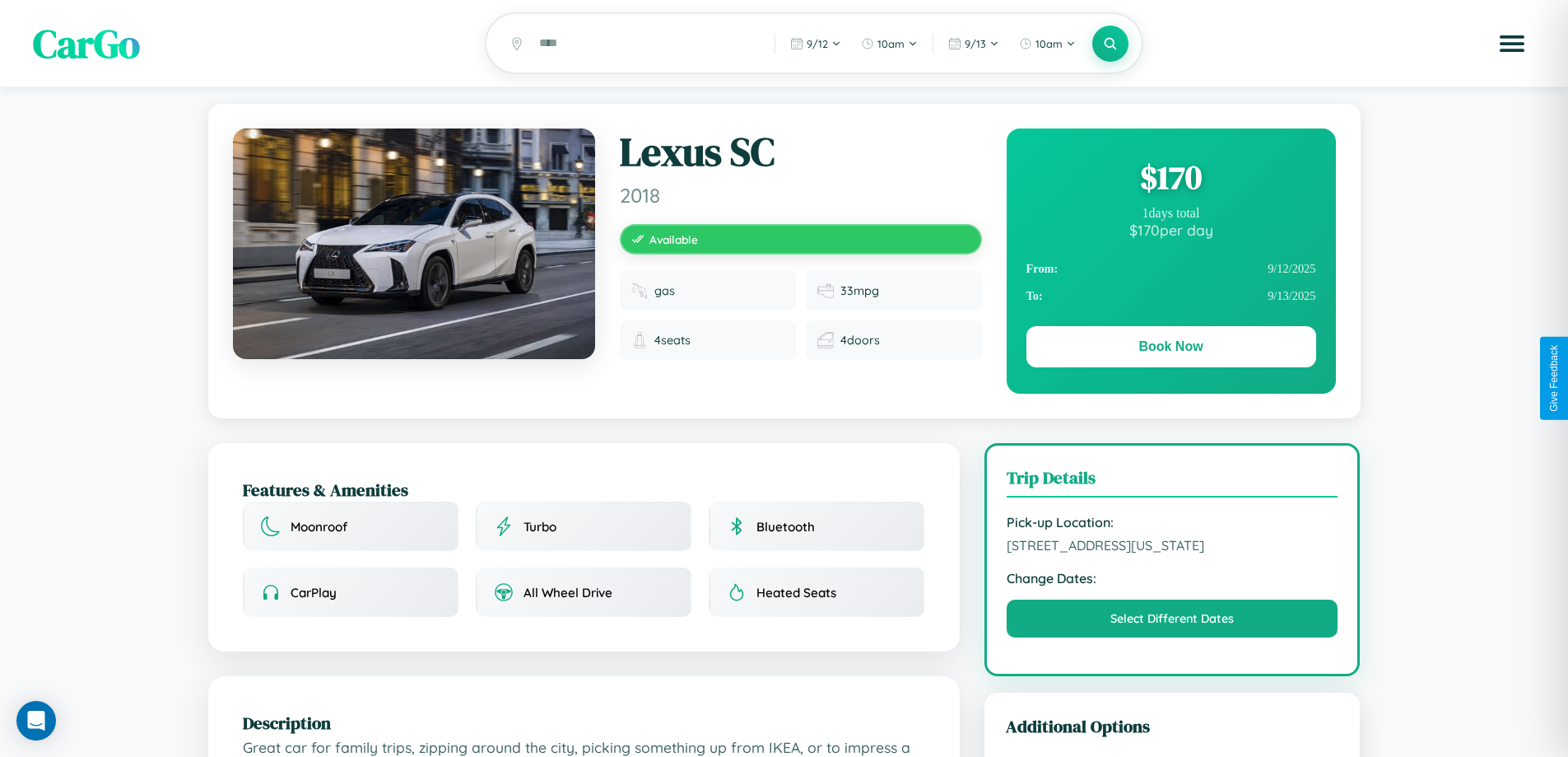
click at [1171, 180] on div "$ 170" at bounding box center [1172, 177] width 290 height 44
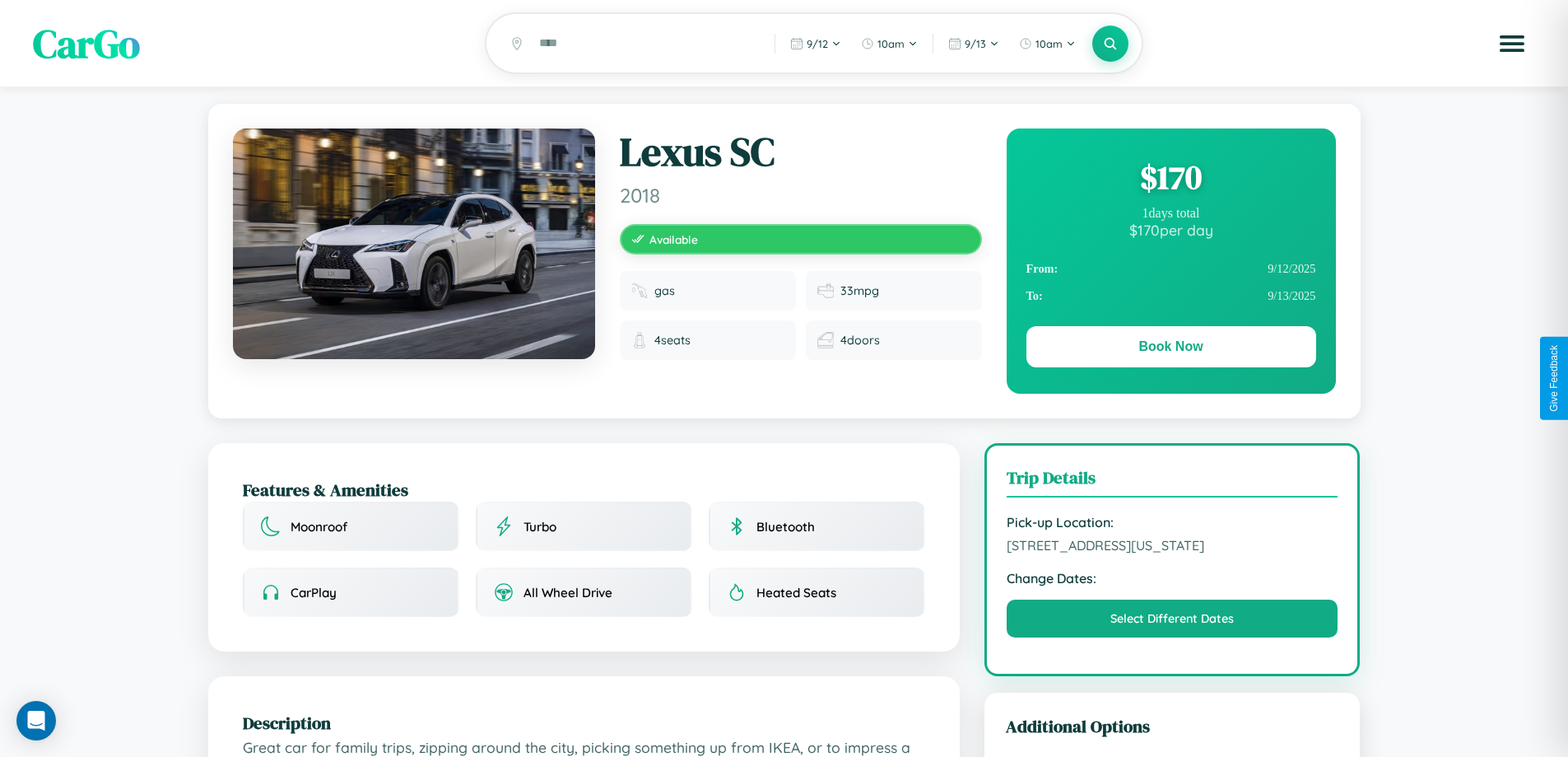
click at [1171, 180] on div "$ 170" at bounding box center [1172, 177] width 290 height 44
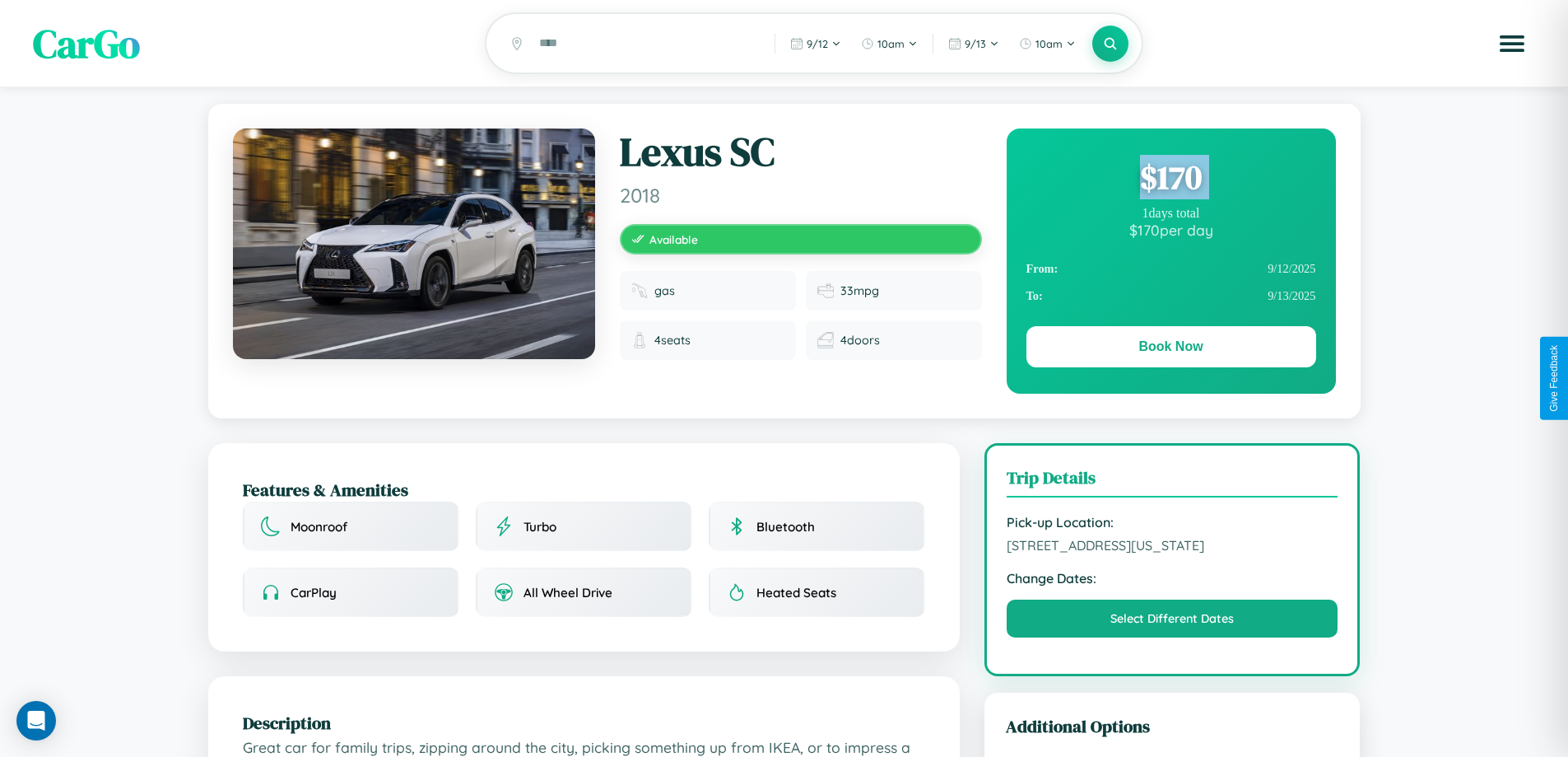
click at [1171, 180] on div "$ 170" at bounding box center [1172, 177] width 290 height 44
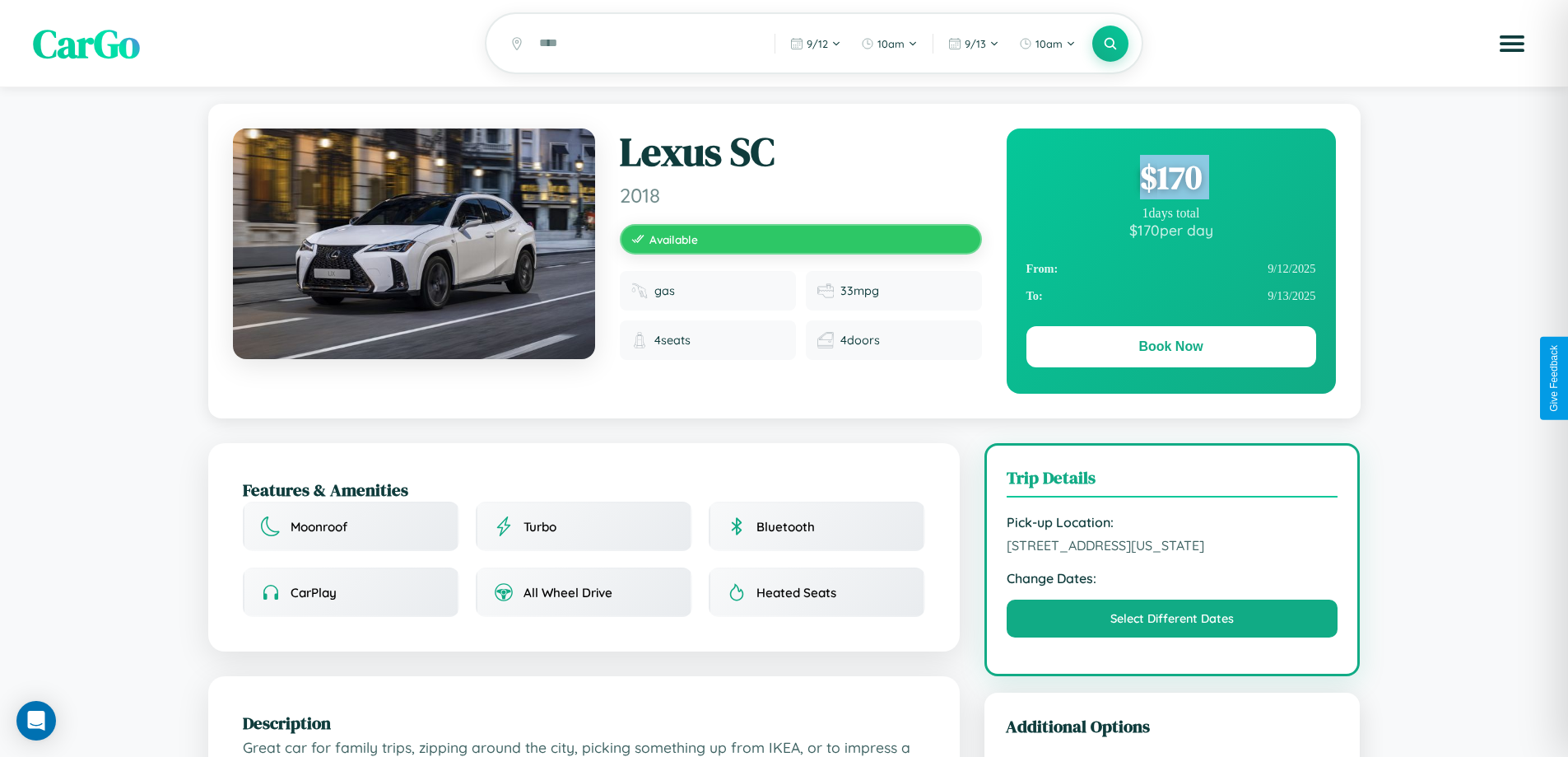
click at [1171, 180] on div "$ 170" at bounding box center [1172, 177] width 290 height 44
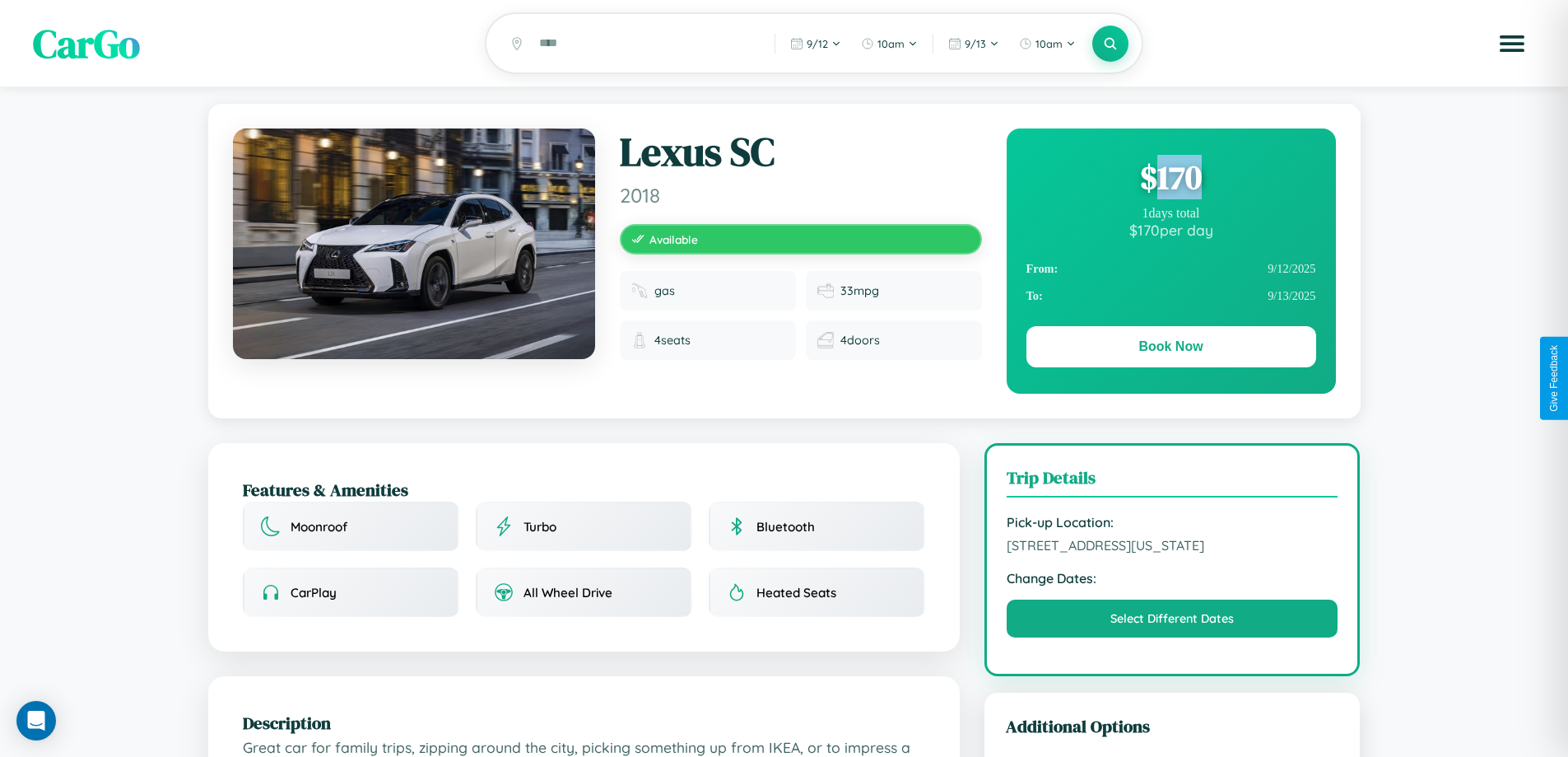
click at [1171, 180] on div "$ 170" at bounding box center [1172, 177] width 290 height 44
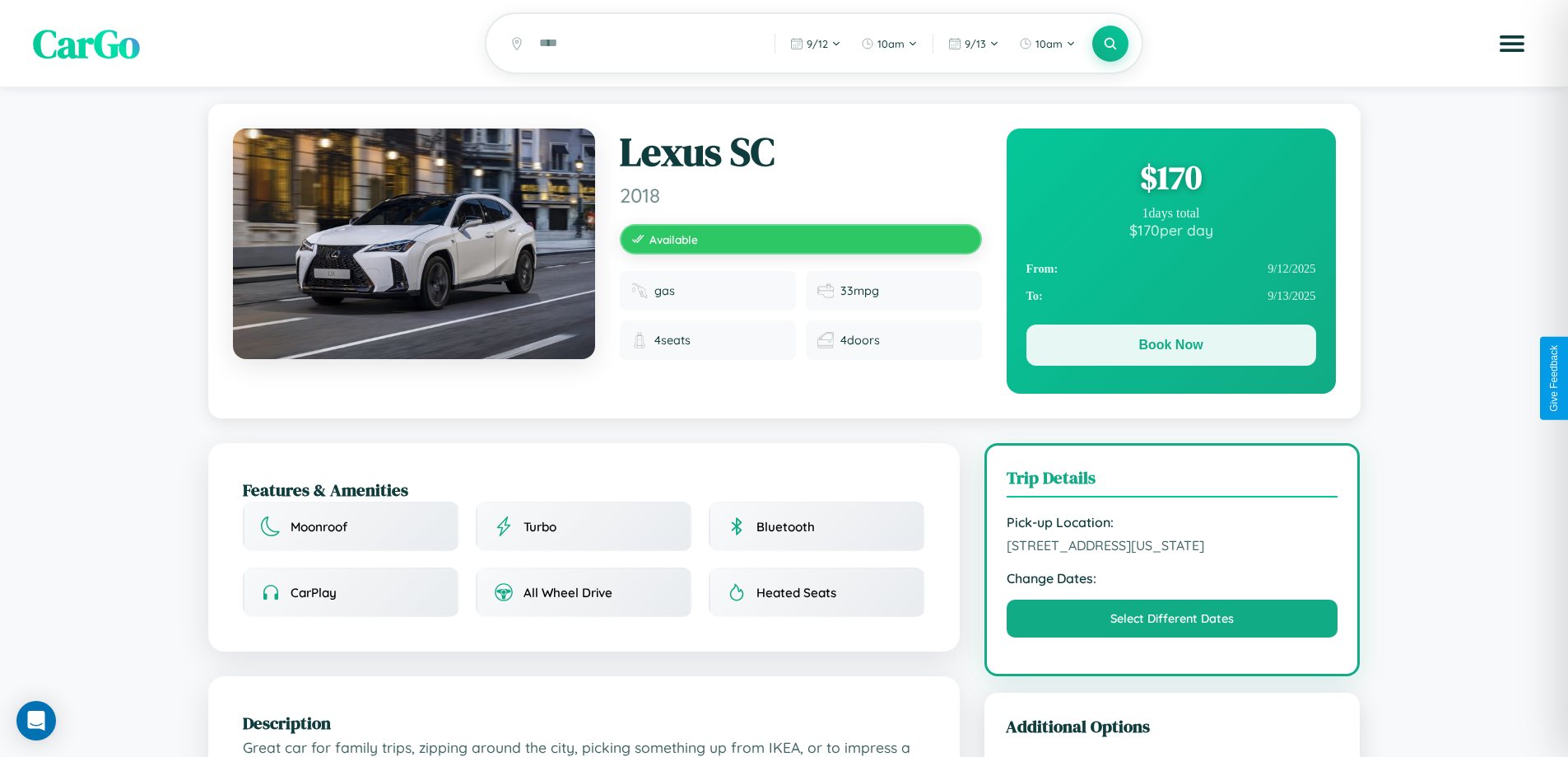
click at [1171, 347] on button "Book Now" at bounding box center [1172, 345] width 290 height 42
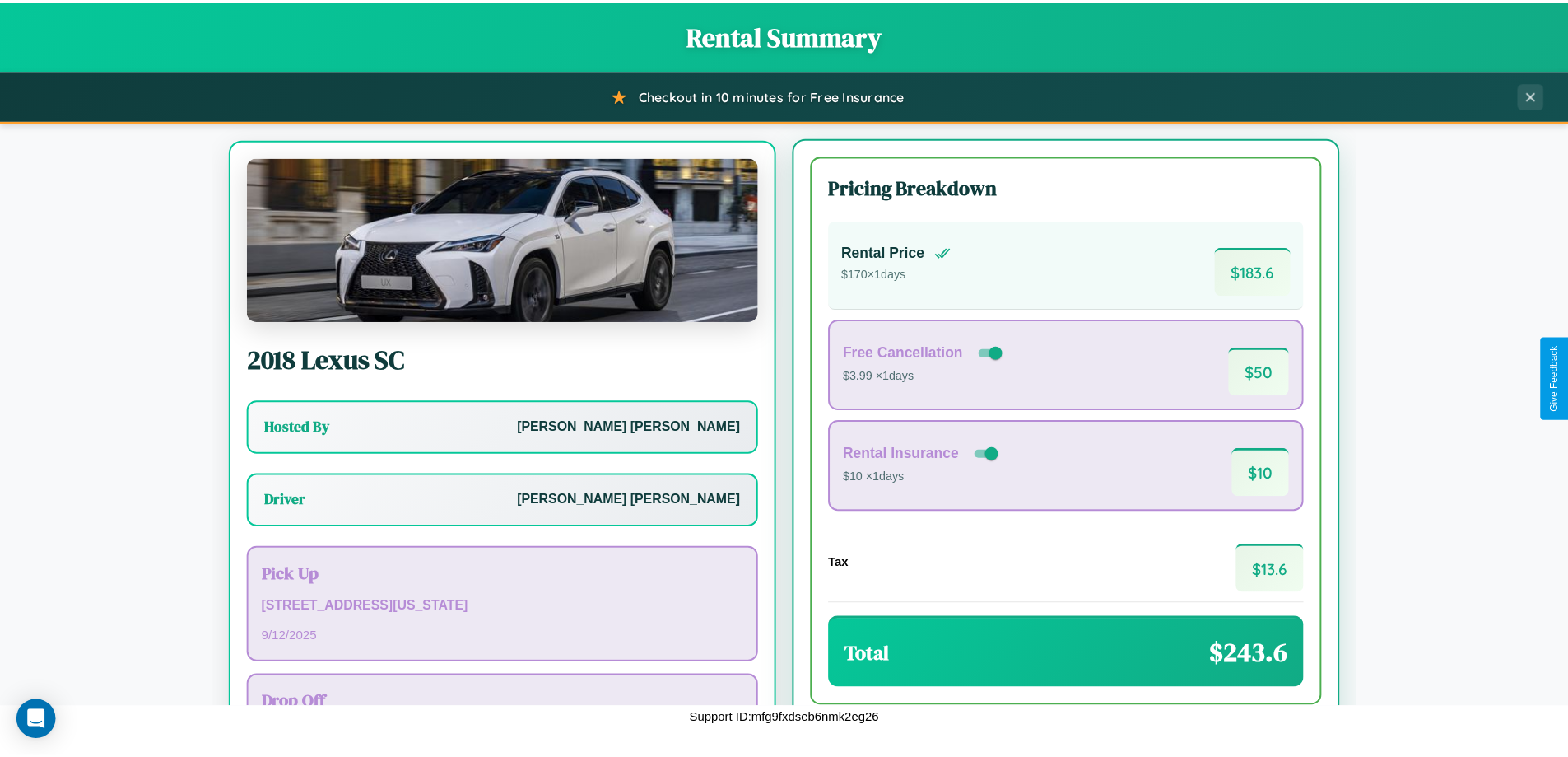
scroll to position [119, 0]
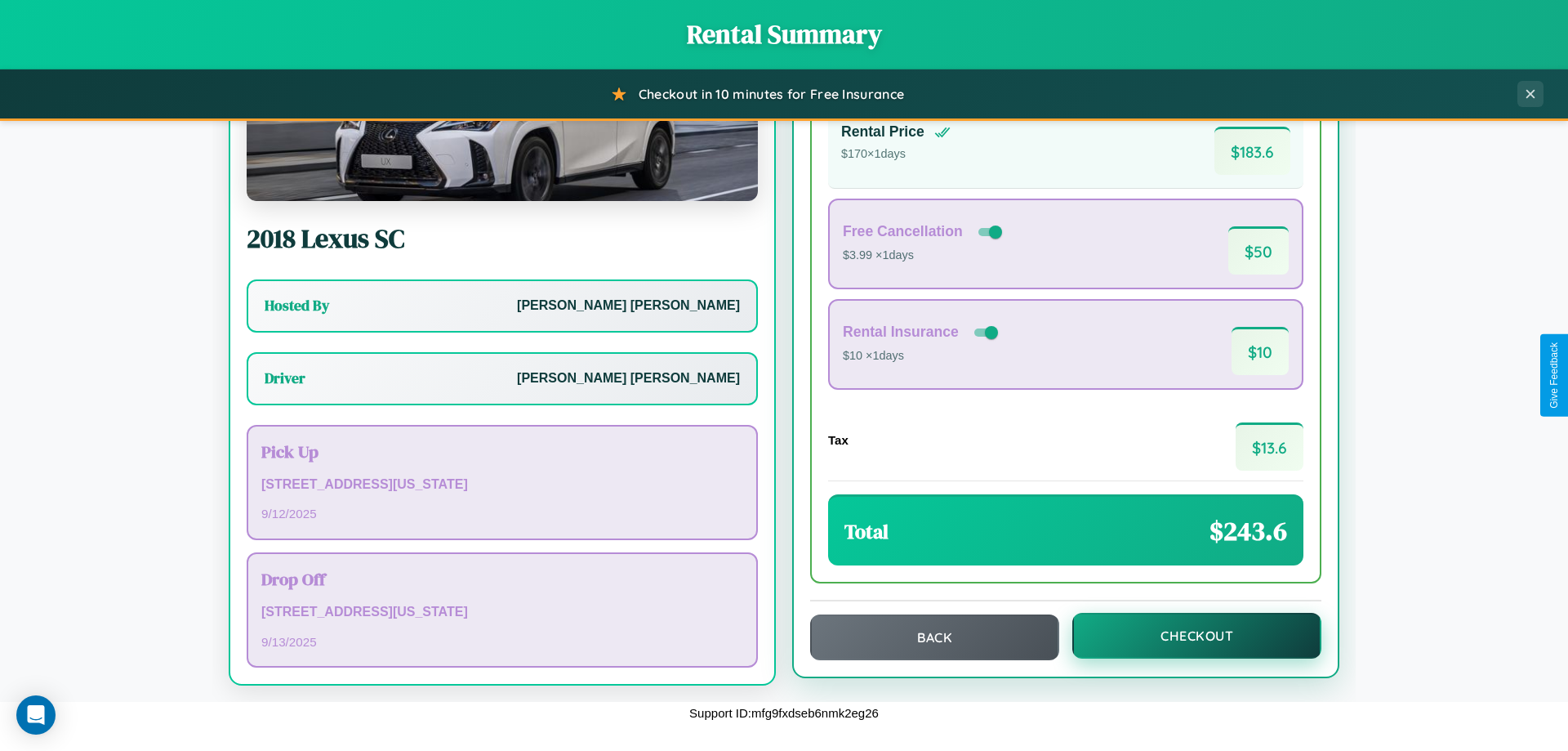
click at [1186, 637] on button "Checkout" at bounding box center [1197, 636] width 249 height 45
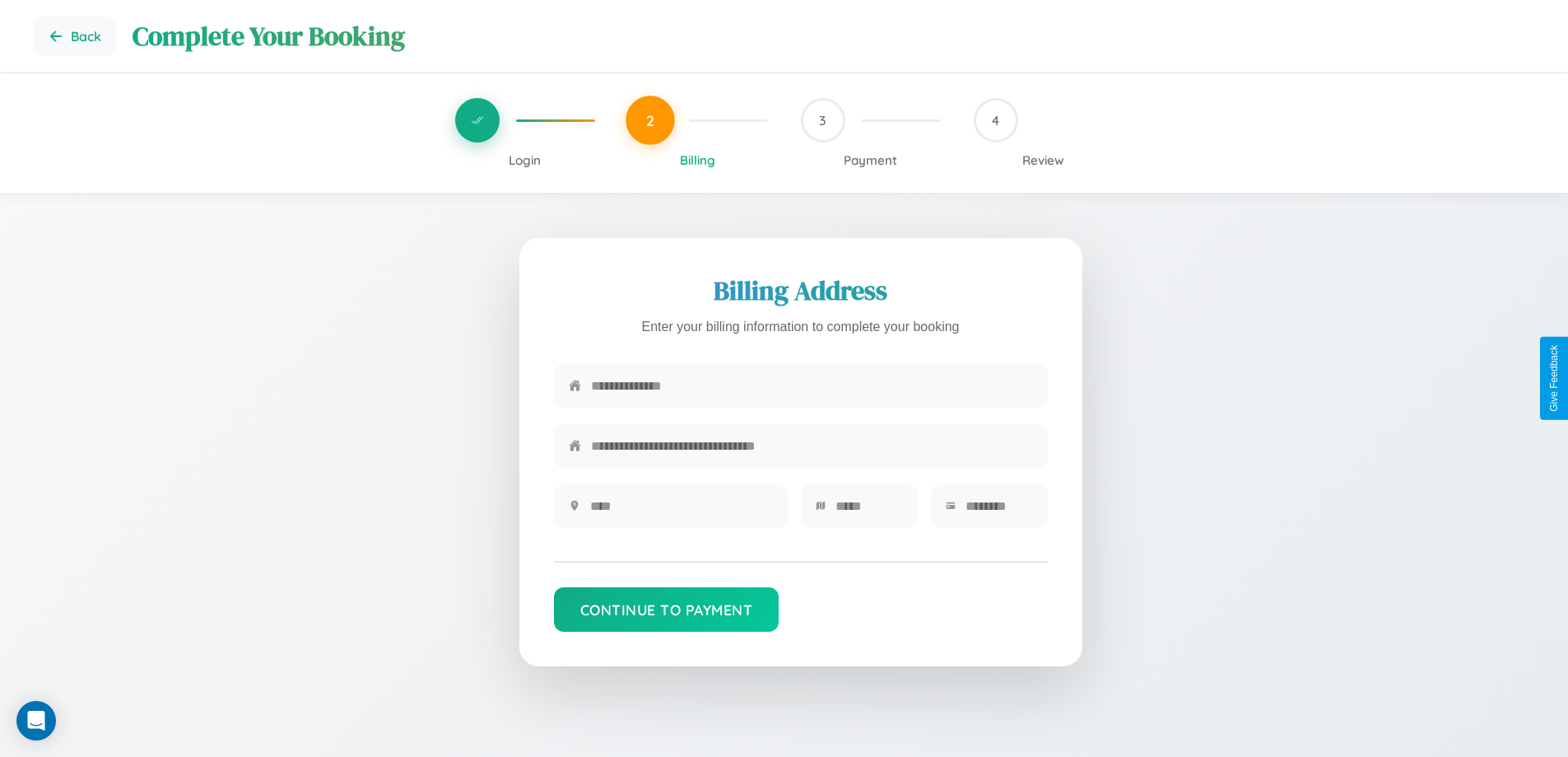
click at [812, 390] on input "text" at bounding box center [812, 386] width 442 height 41
type input "**********"
click at [680, 512] on input "text" at bounding box center [681, 506] width 182 height 41
type input "********"
click at [869, 512] on input "text" at bounding box center [870, 506] width 68 height 41
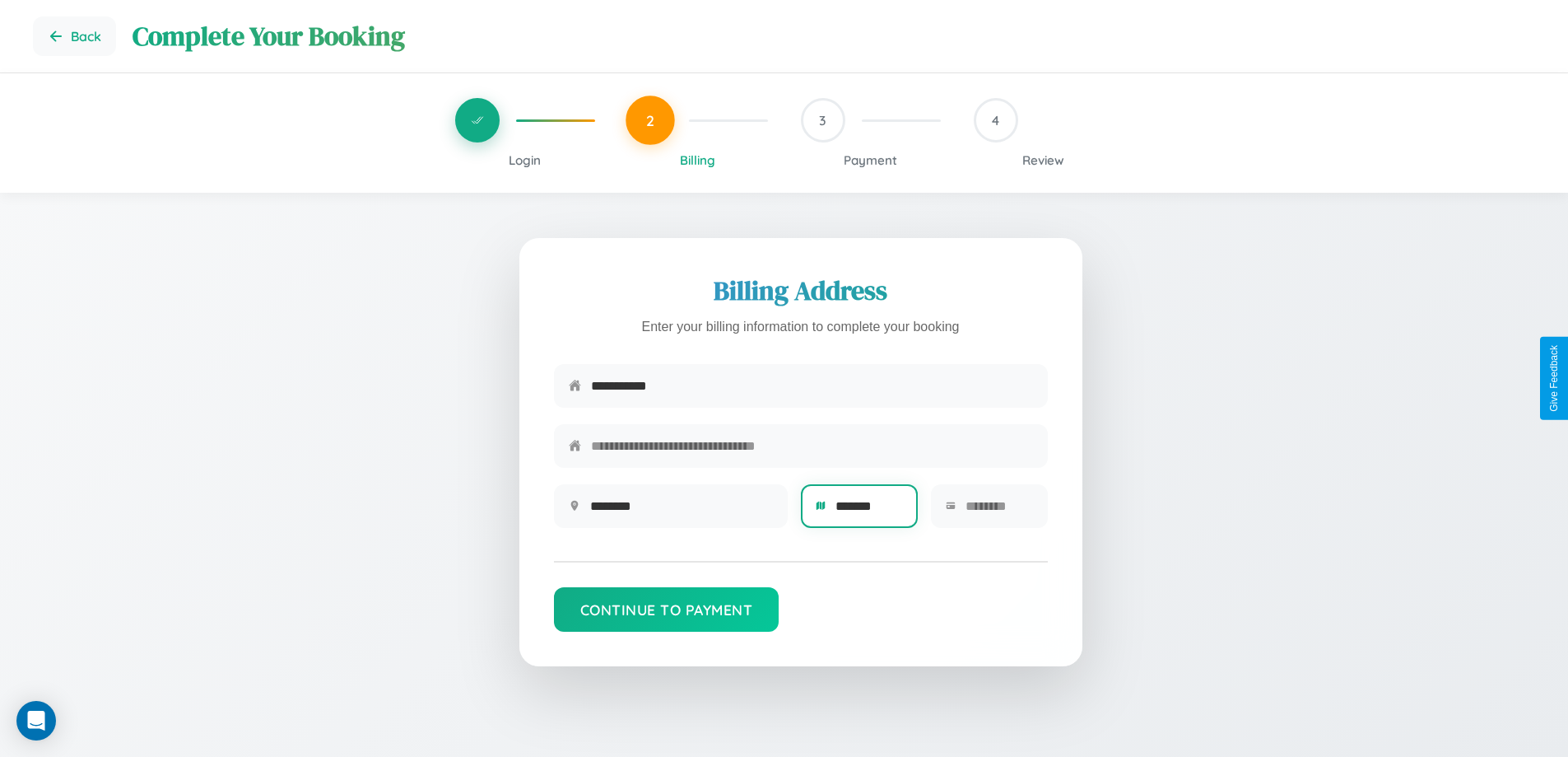
type input "*******"
click at [999, 512] on input "text" at bounding box center [1000, 506] width 68 height 41
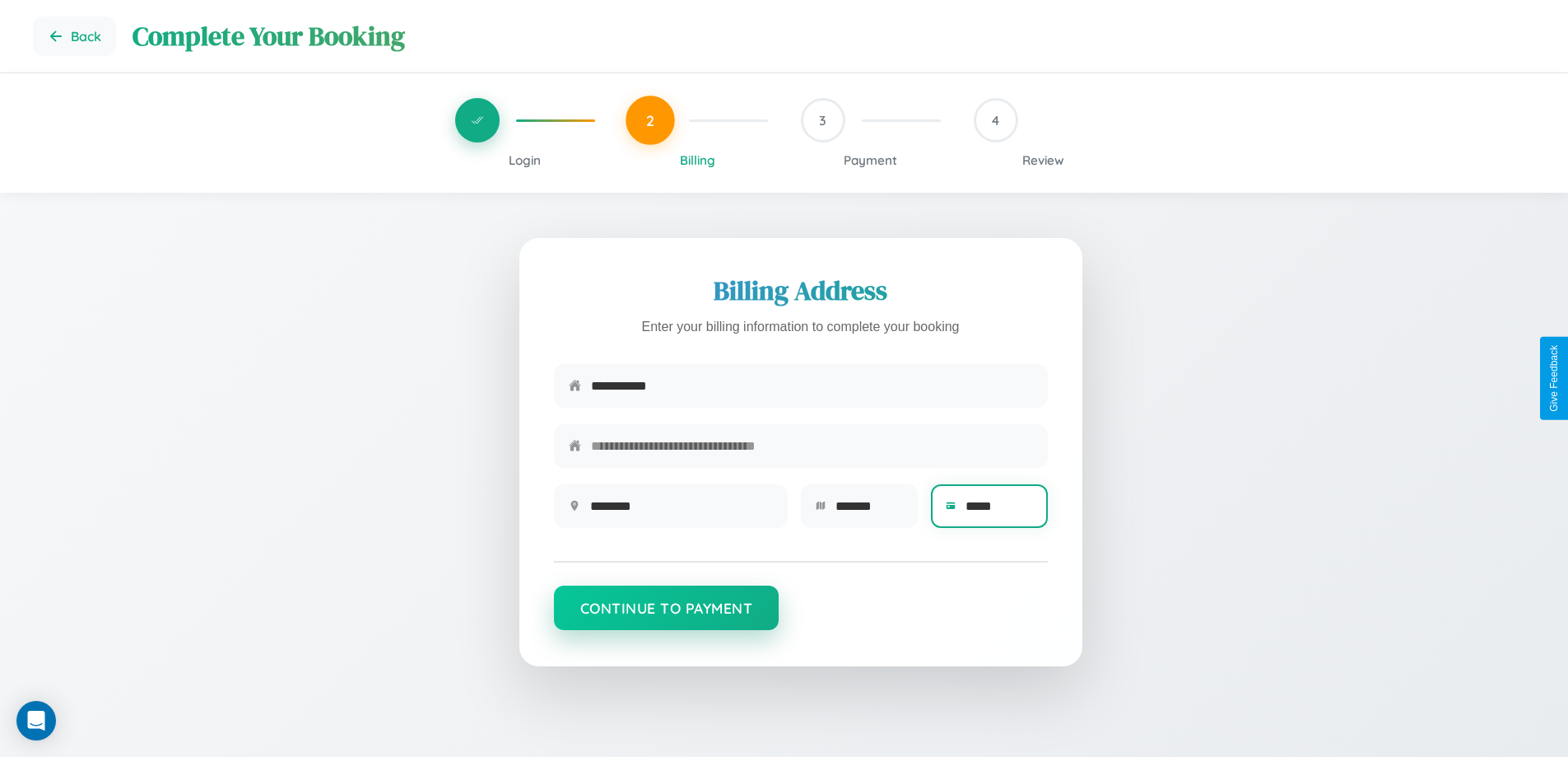
type input "*****"
click at [666, 615] on button "Continue to Payment" at bounding box center [667, 608] width 226 height 44
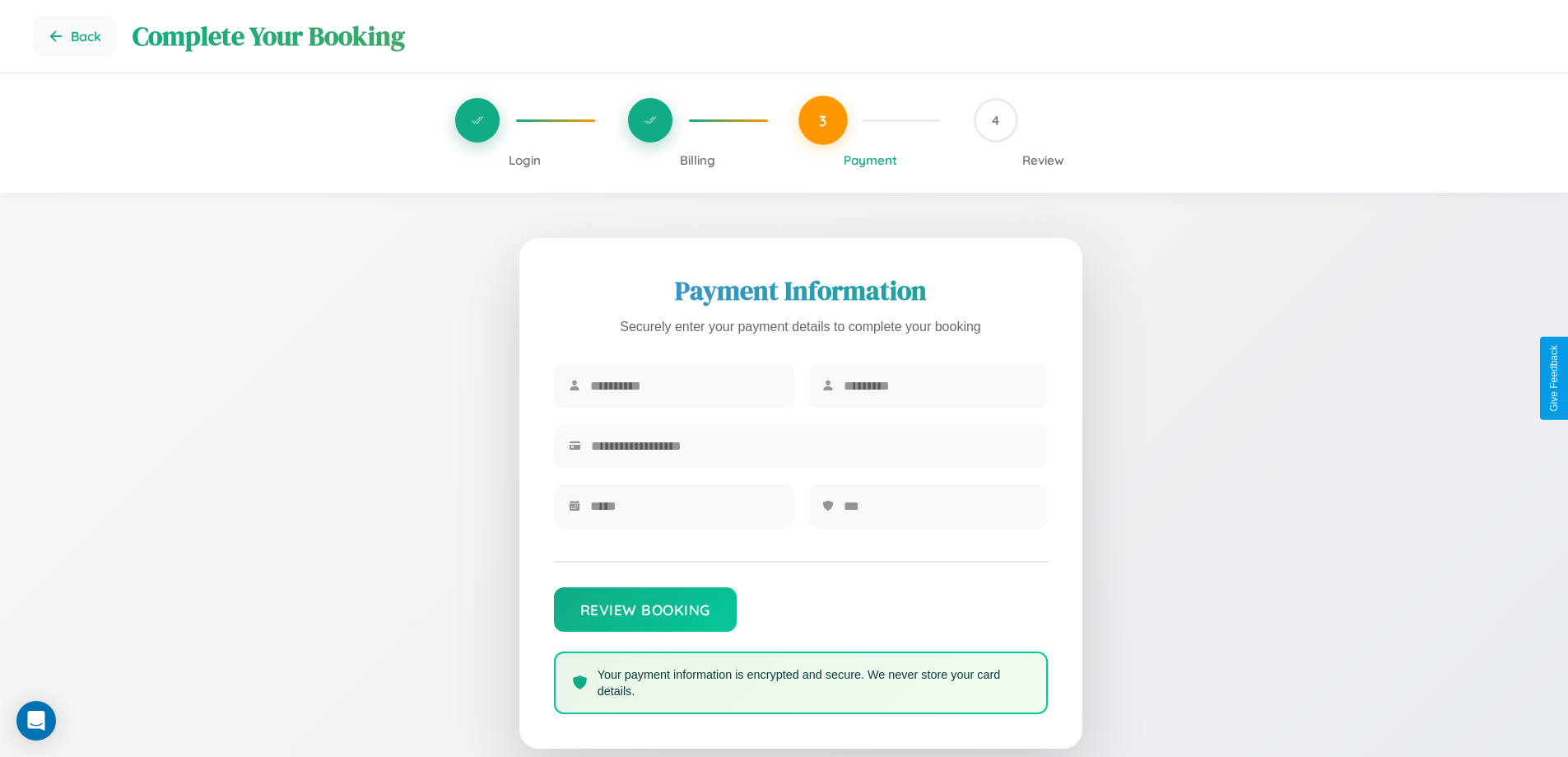
click at [684, 386] on input "text" at bounding box center [685, 386] width 189 height 41
type input "****"
click at [938, 386] on input "text" at bounding box center [938, 386] width 189 height 41
type input "******"
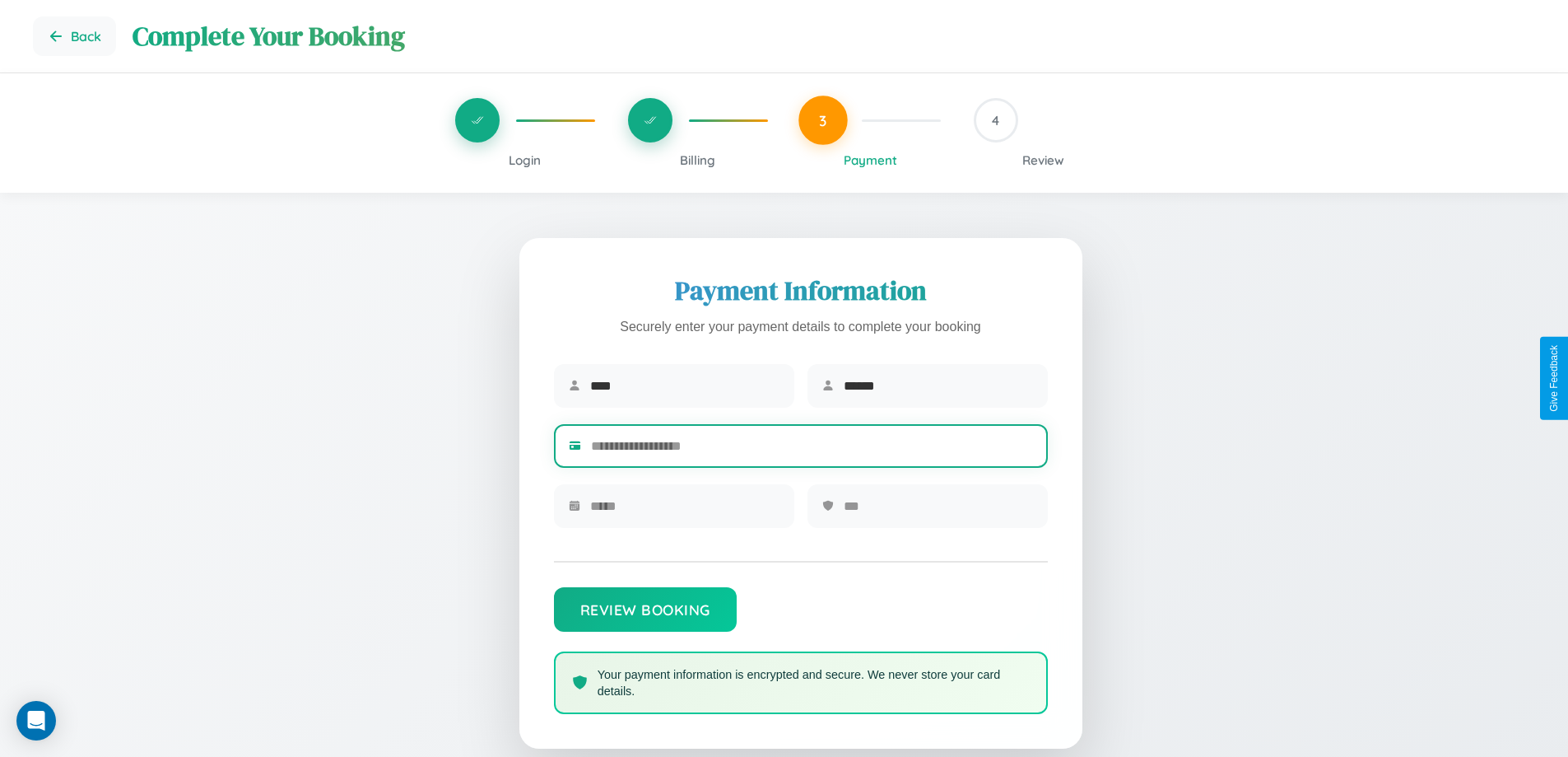
click at [812, 449] on input "text" at bounding box center [812, 446] width 442 height 41
type input "**********"
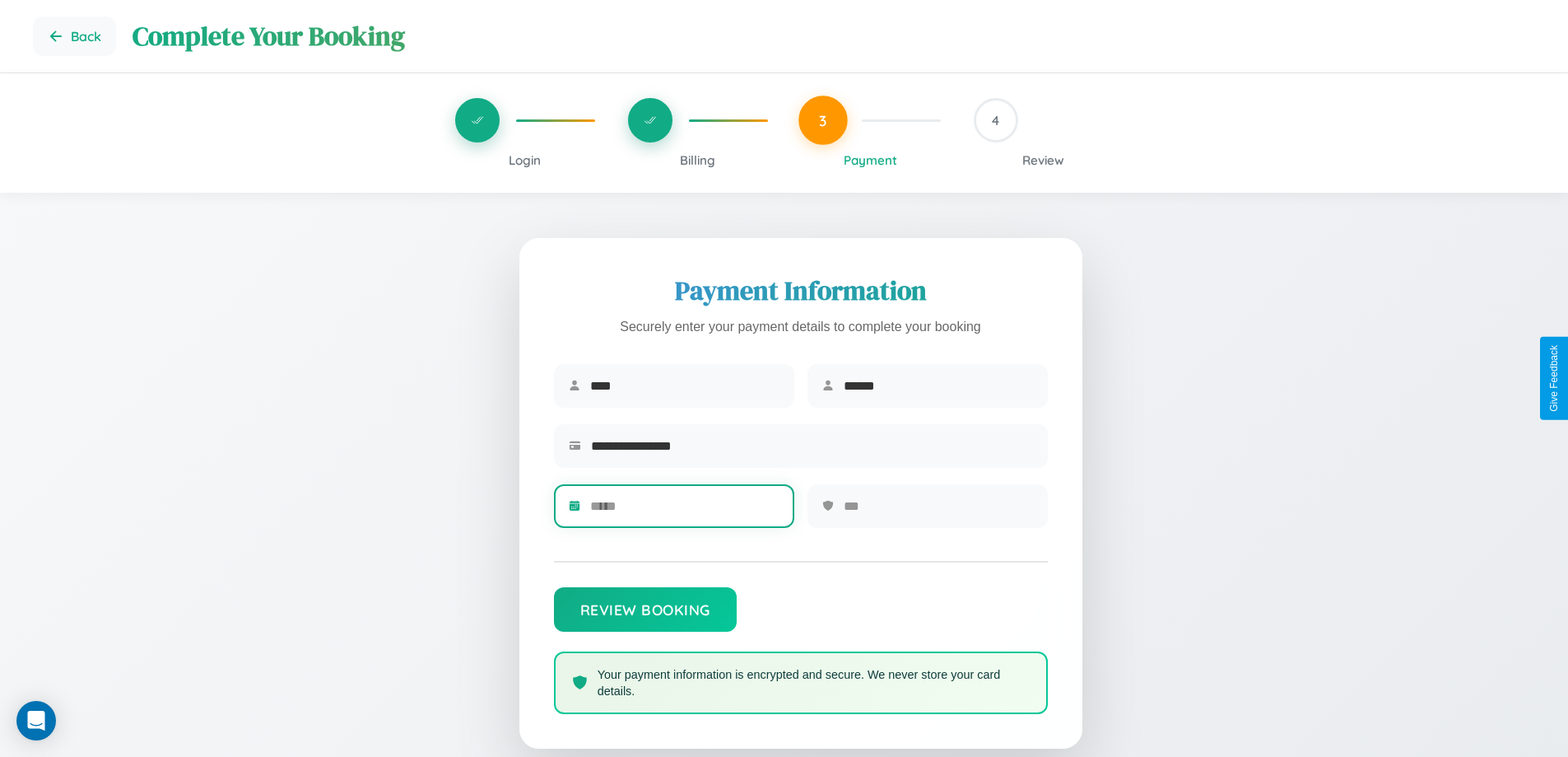
click at [684, 512] on input "text" at bounding box center [685, 506] width 189 height 41
type input "*****"
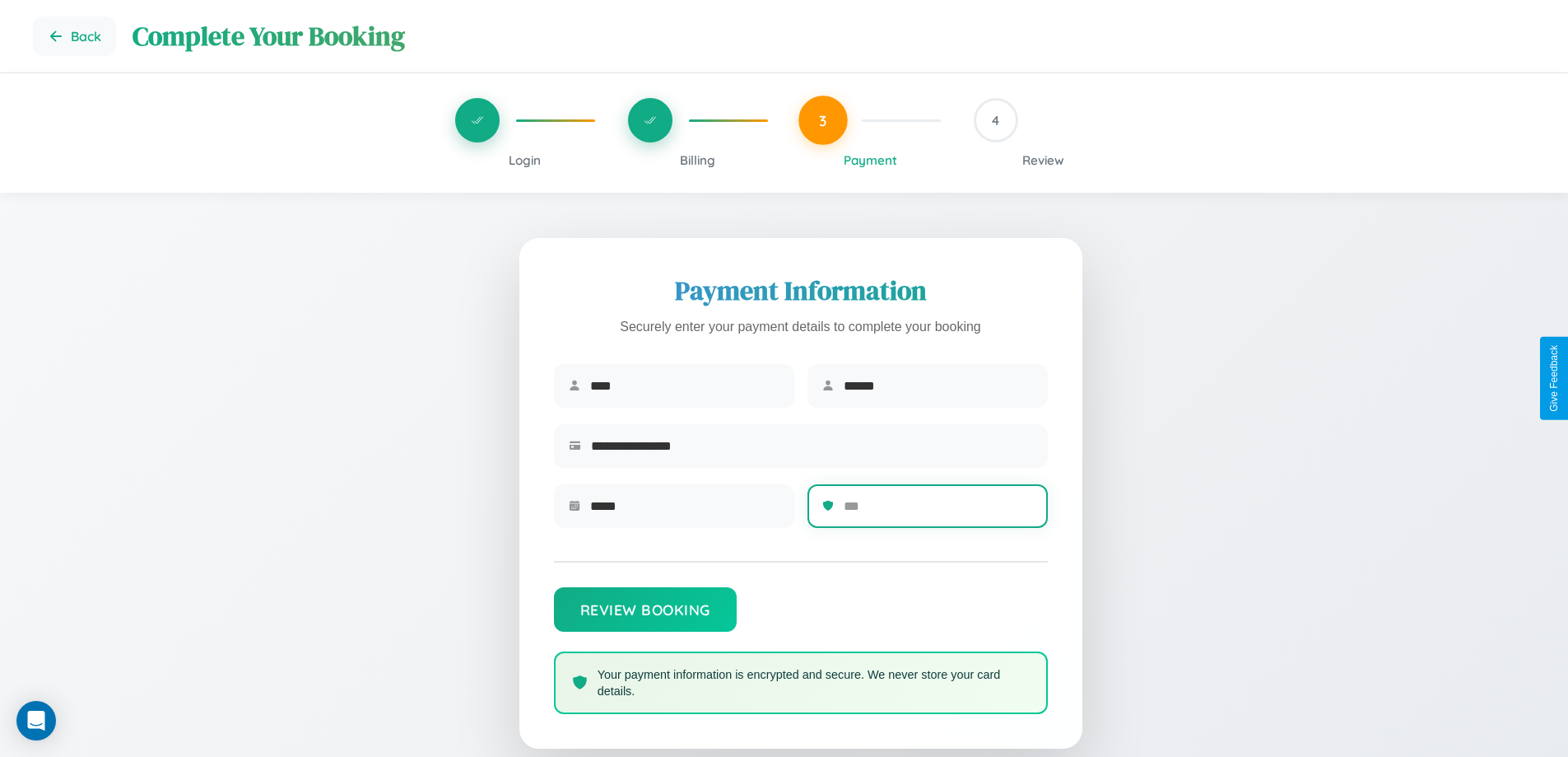
click at [938, 512] on input "text" at bounding box center [938, 506] width 189 height 41
type input "***"
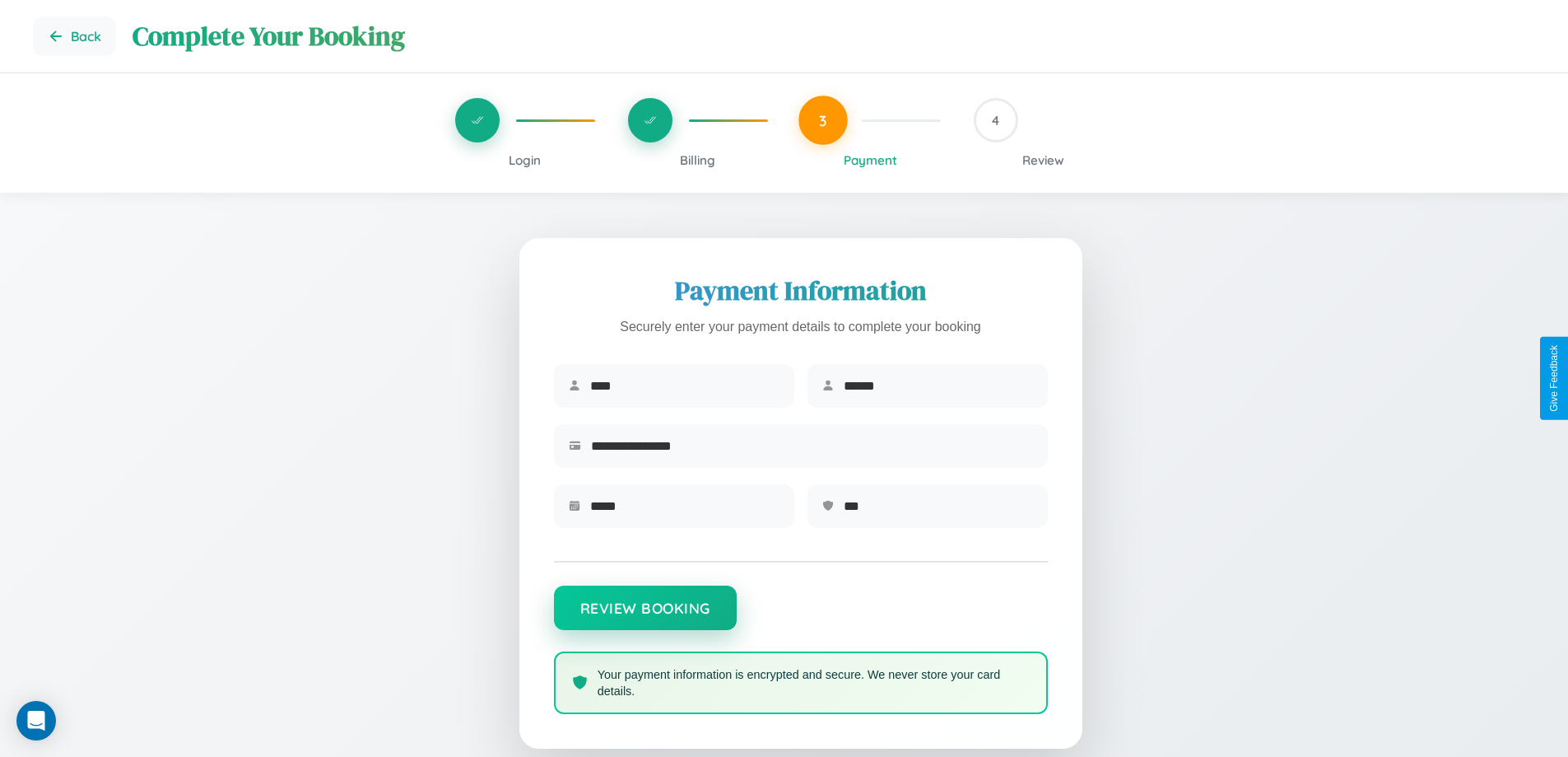
click at [645, 616] on button "Review Booking" at bounding box center [645, 608] width 182 height 44
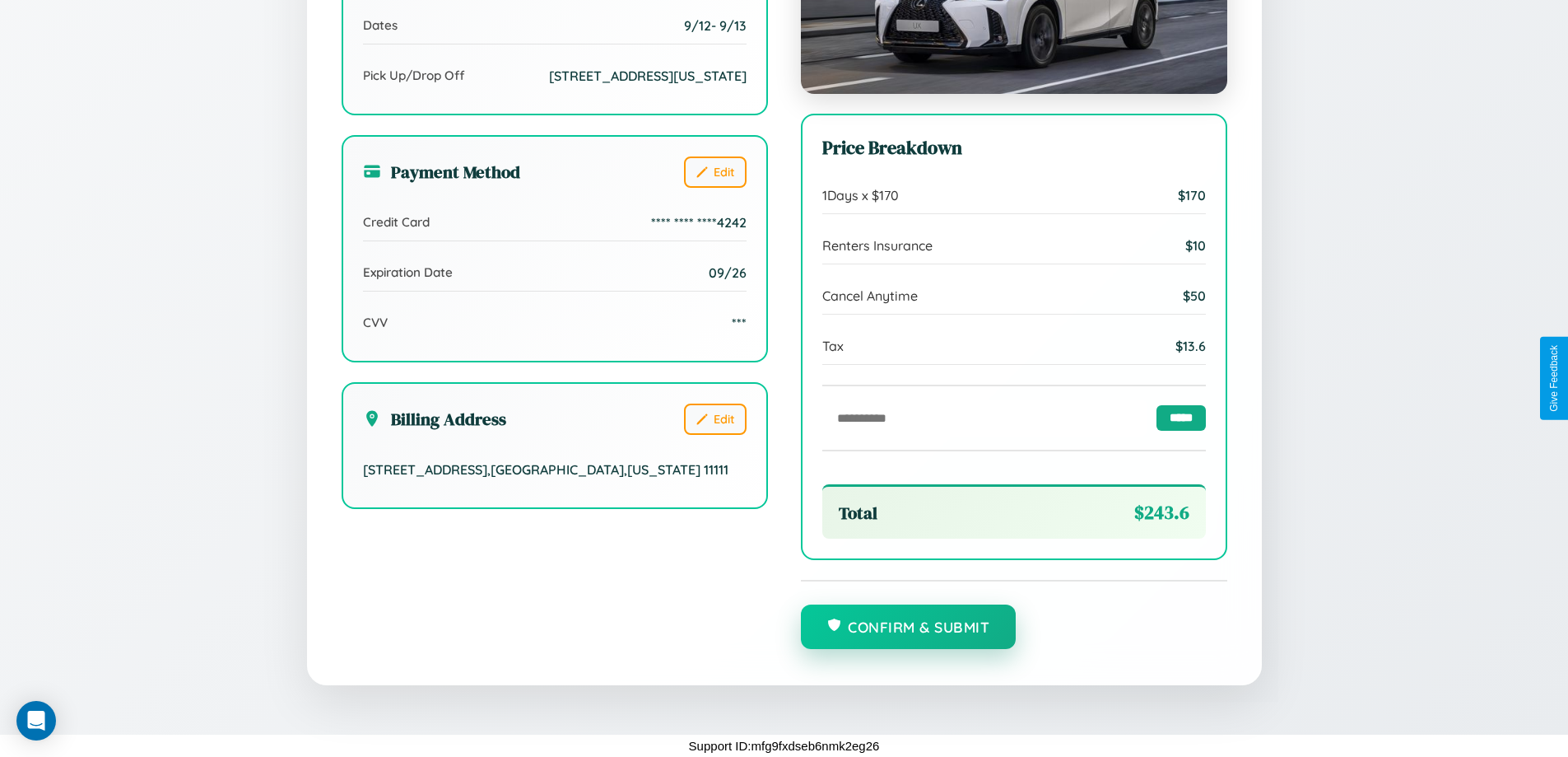
click at [908, 627] on button "Confirm & Submit" at bounding box center [909, 626] width 216 height 44
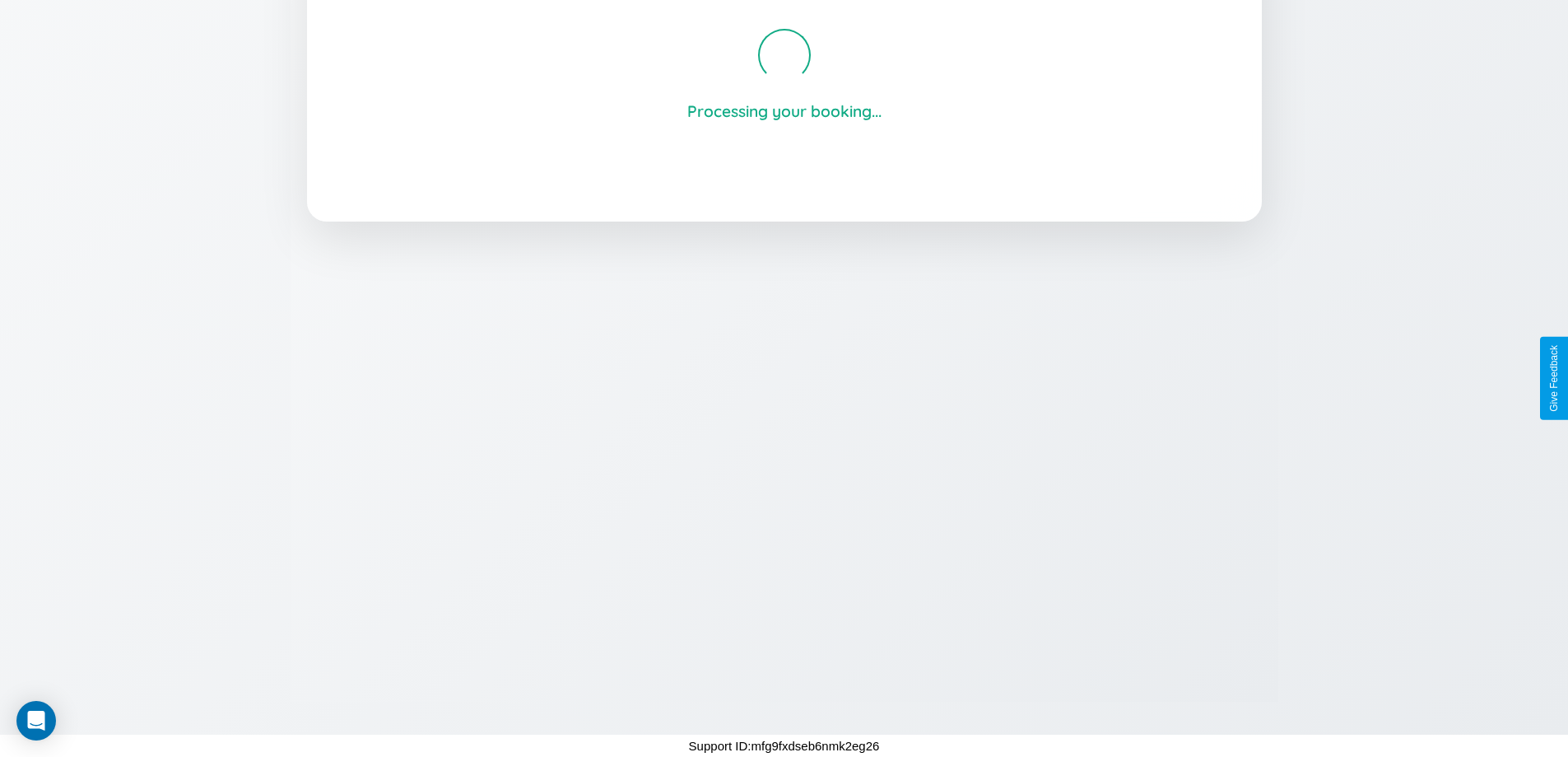
scroll to position [314, 0]
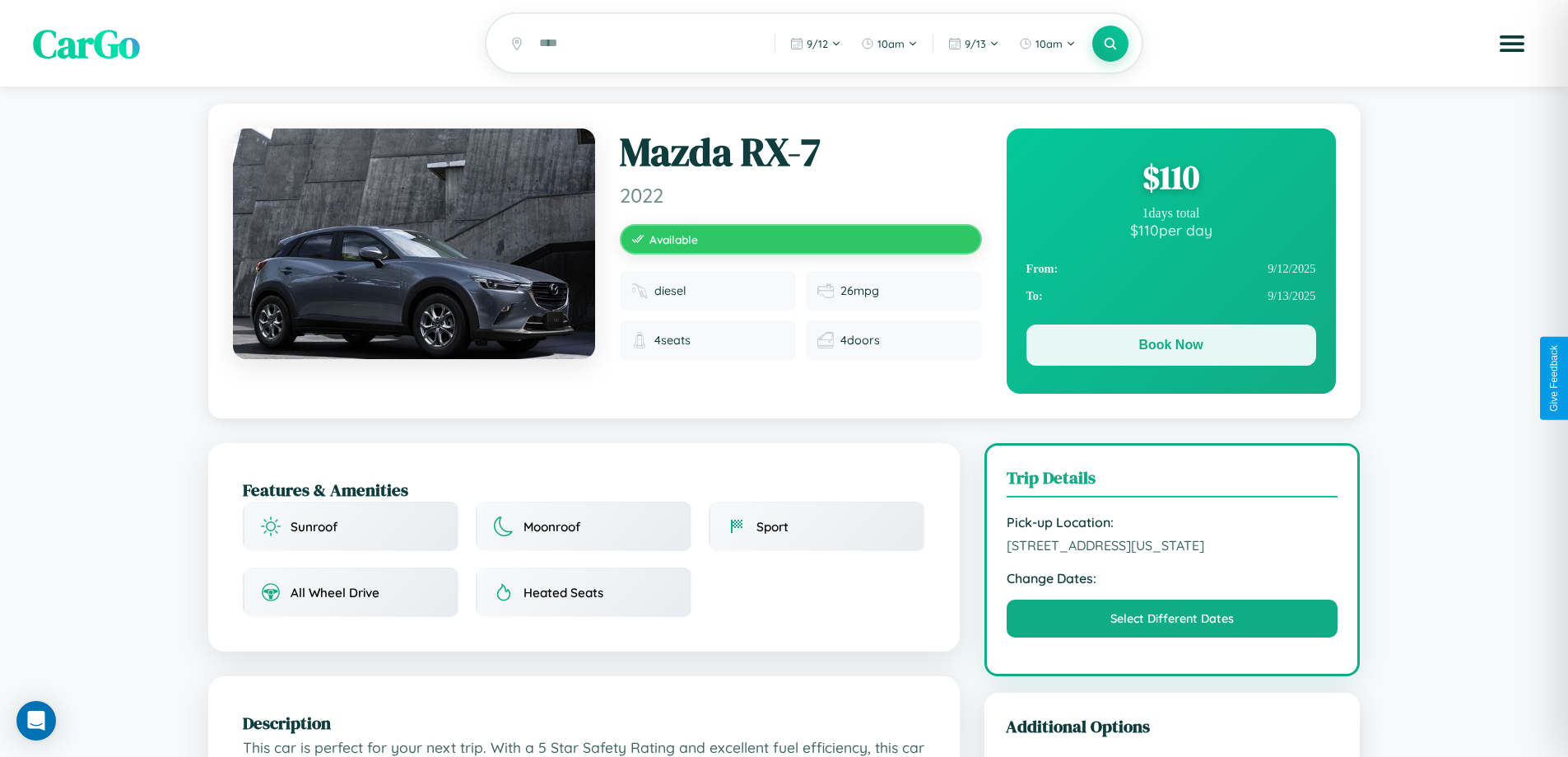
click at [1171, 347] on button "Book Now" at bounding box center [1172, 345] width 290 height 42
